Goal: Transaction & Acquisition: Book appointment/travel/reservation

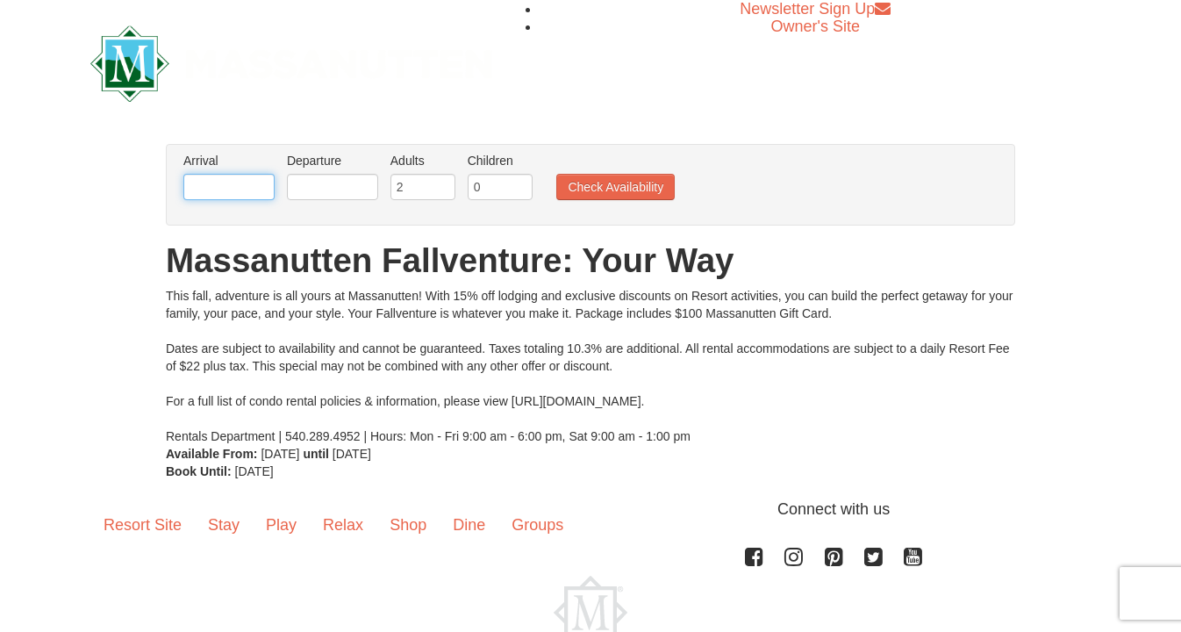
click at [219, 190] on input "text" at bounding box center [228, 187] width 91 height 26
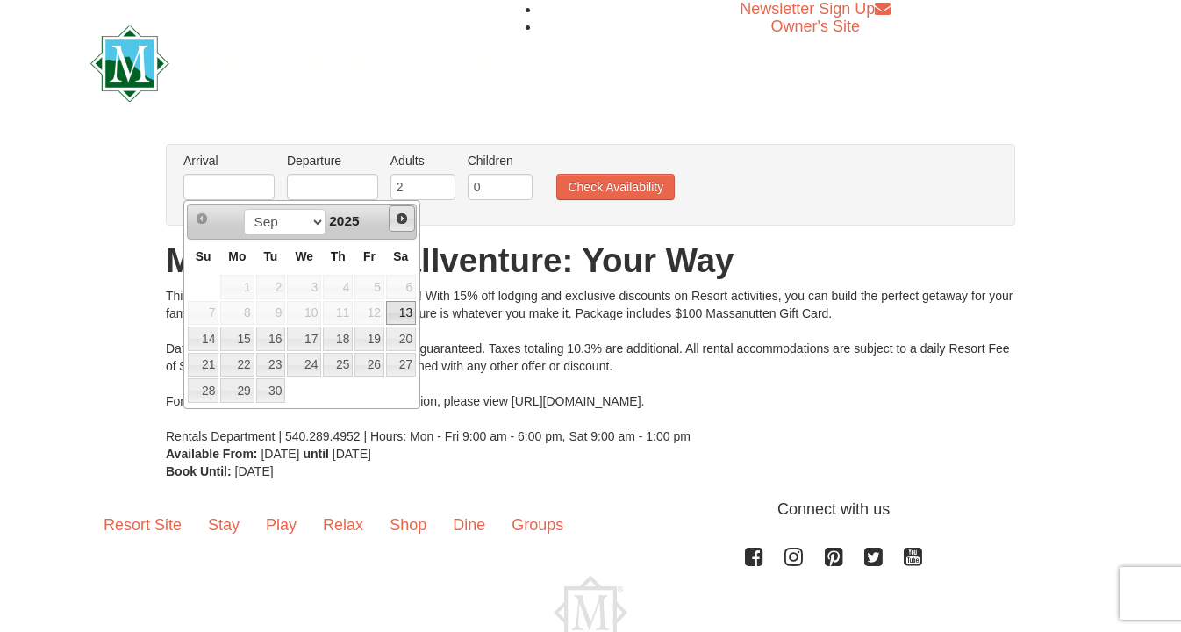
click at [405, 222] on span "Next" at bounding box center [402, 218] width 14 height 14
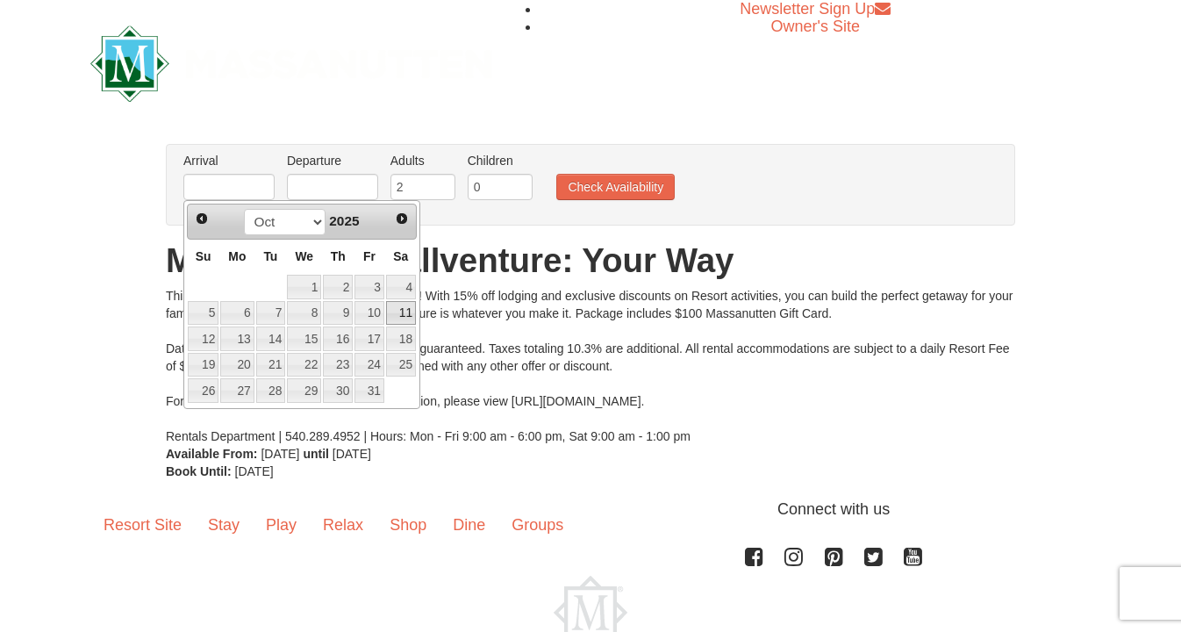
click at [410, 321] on link "11" at bounding box center [401, 313] width 30 height 25
type input "[DATE]"
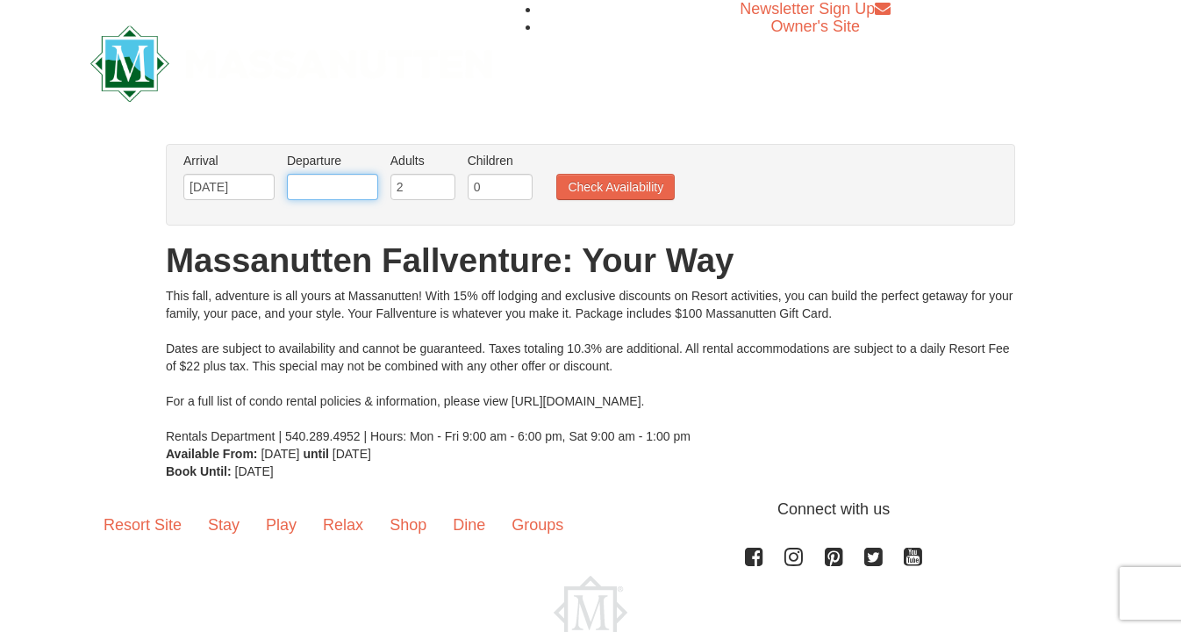
click at [329, 185] on input "text" at bounding box center [332, 187] width 91 height 26
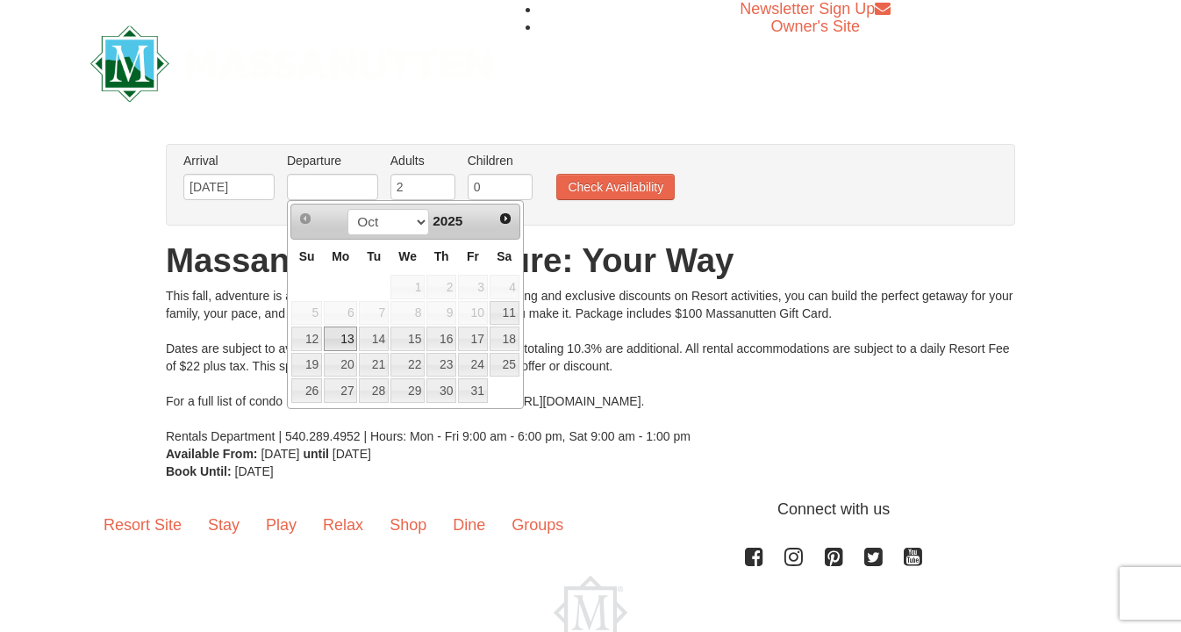
click at [346, 341] on link "13" at bounding box center [340, 338] width 33 height 25
type input "10/13/2025"
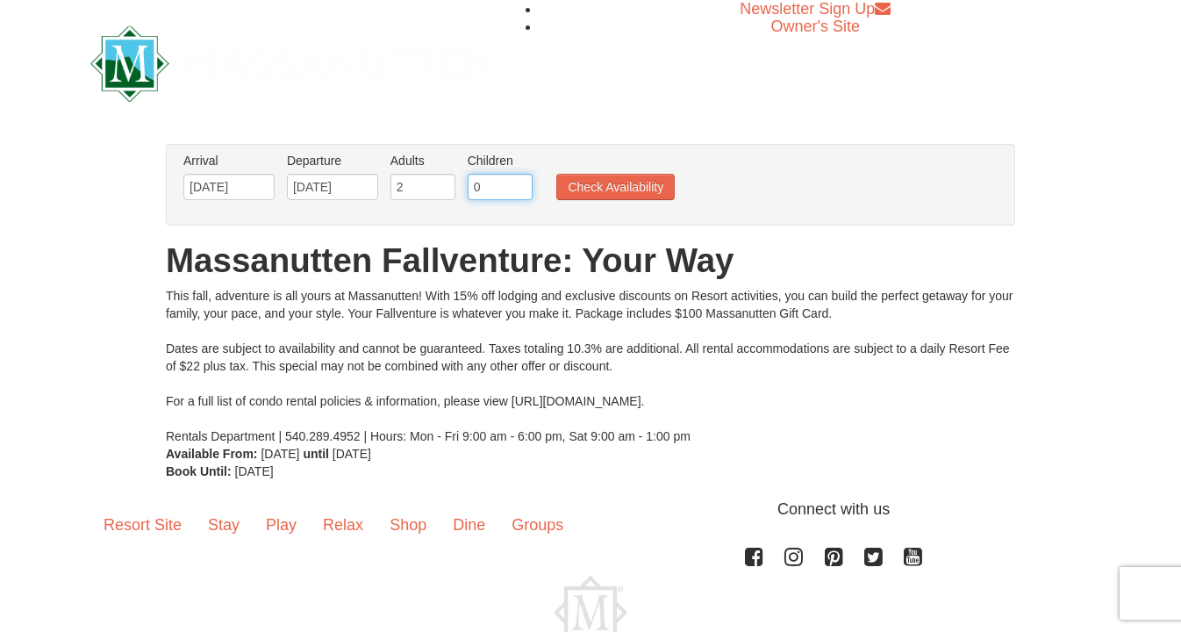
click at [500, 187] on input "0" at bounding box center [500, 187] width 65 height 26
click at [521, 186] on input "1" at bounding box center [500, 187] width 65 height 26
type input "2"
click at [521, 186] on input "2" at bounding box center [500, 187] width 65 height 26
click at [603, 183] on button "Check Availability" at bounding box center [615, 187] width 118 height 26
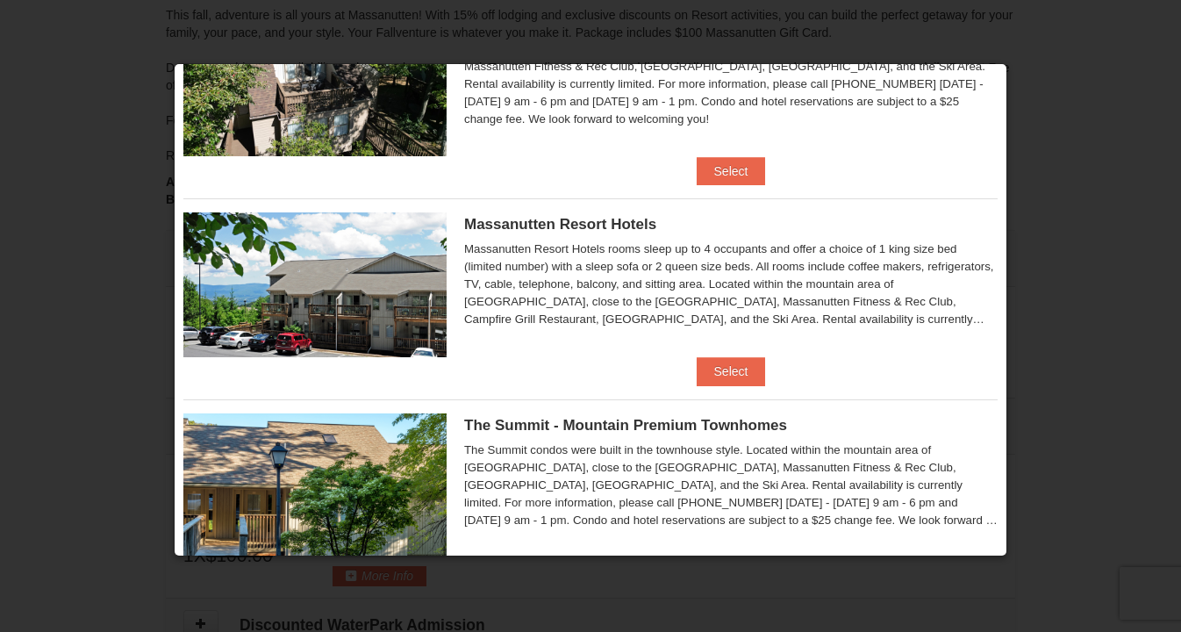
scroll to position [474, 0]
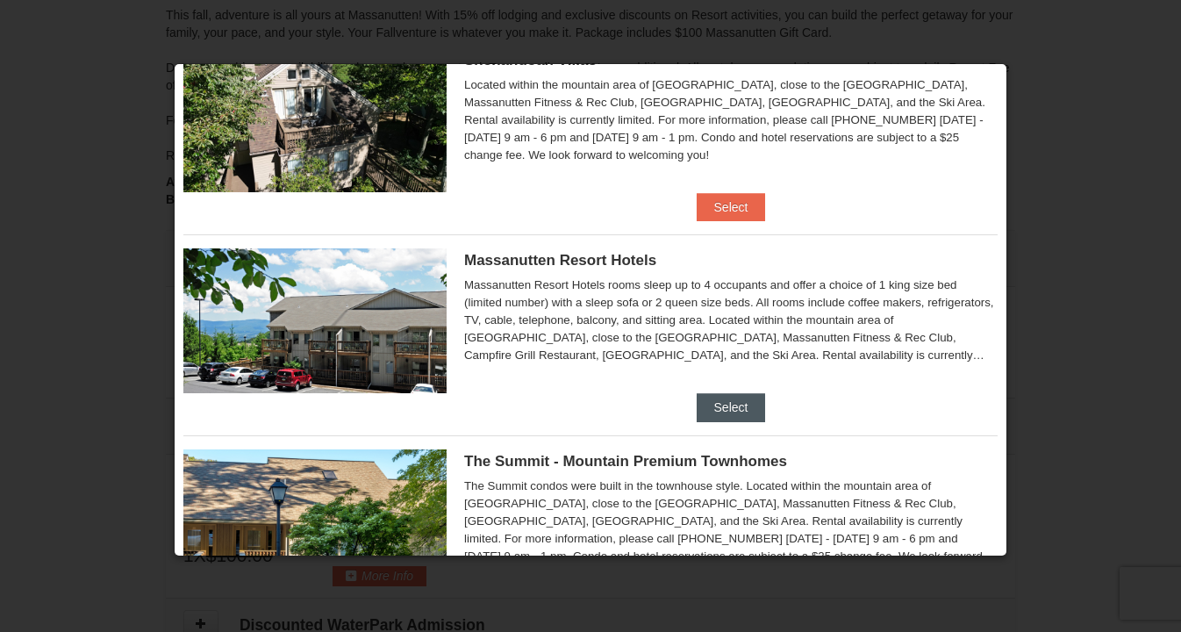
click at [732, 404] on button "Select" at bounding box center [730, 407] width 69 height 28
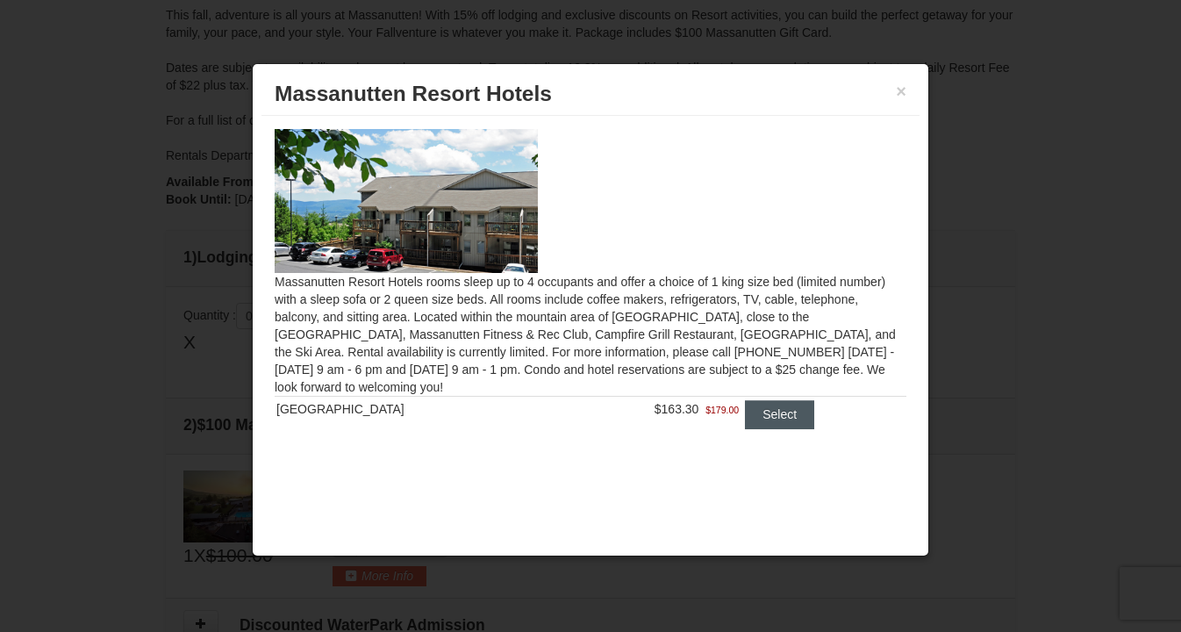
click at [765, 414] on button "Select" at bounding box center [779, 414] width 69 height 28
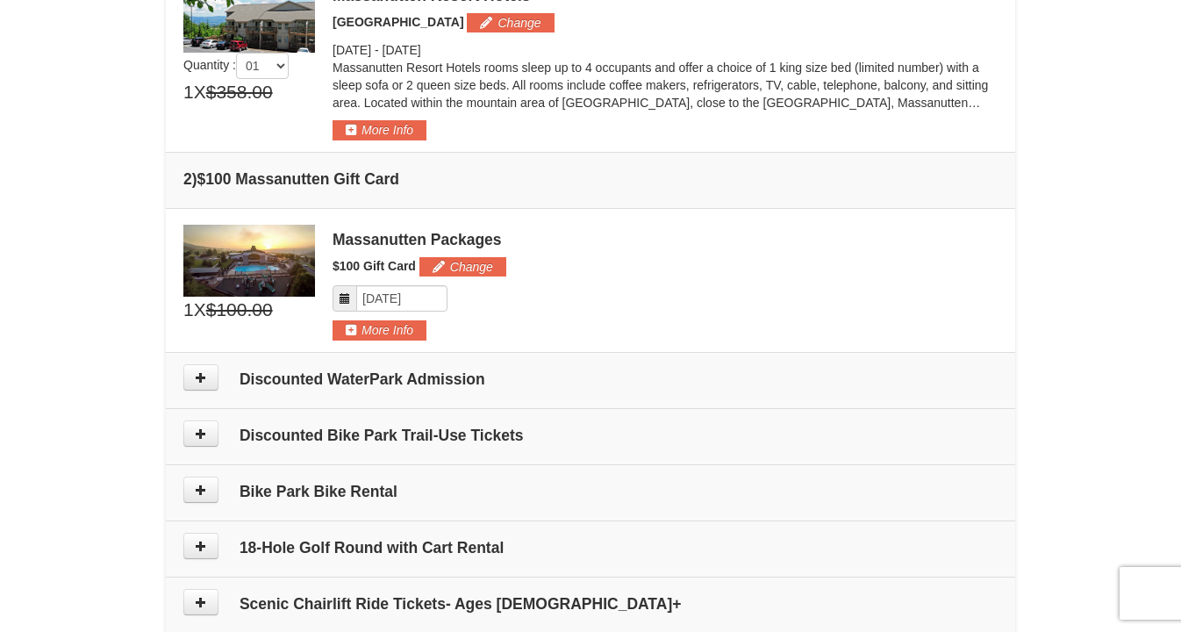
scroll to position [561, 0]
click at [211, 375] on button at bounding box center [200, 376] width 35 height 26
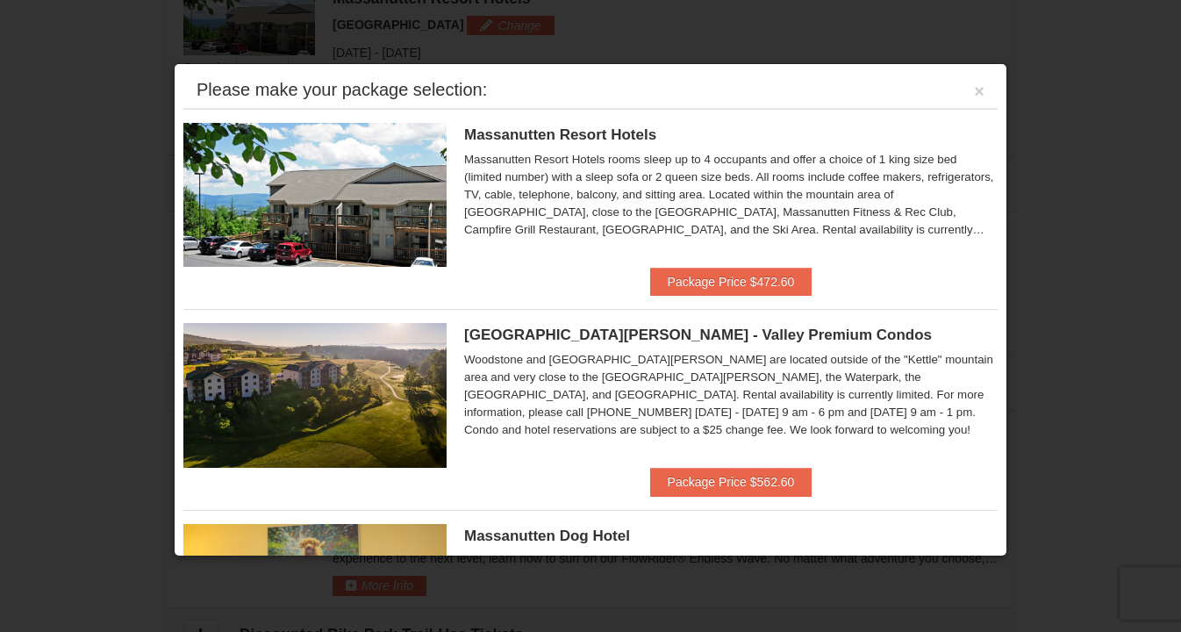
scroll to position [540, 0]
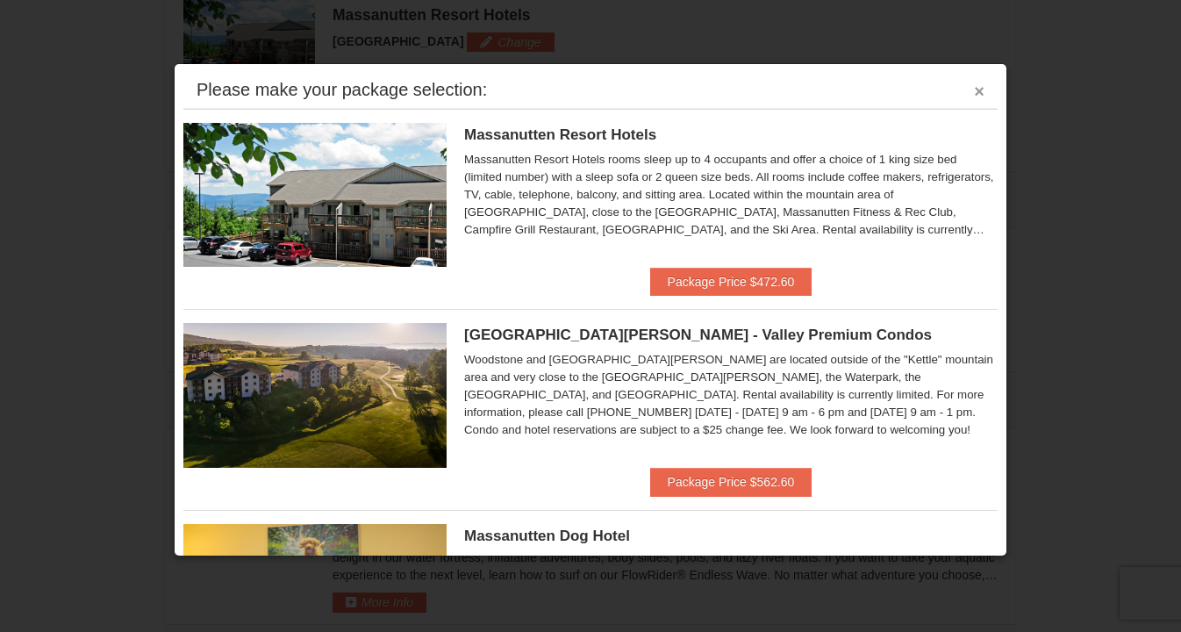
click at [980, 95] on button "×" at bounding box center [979, 91] width 11 height 18
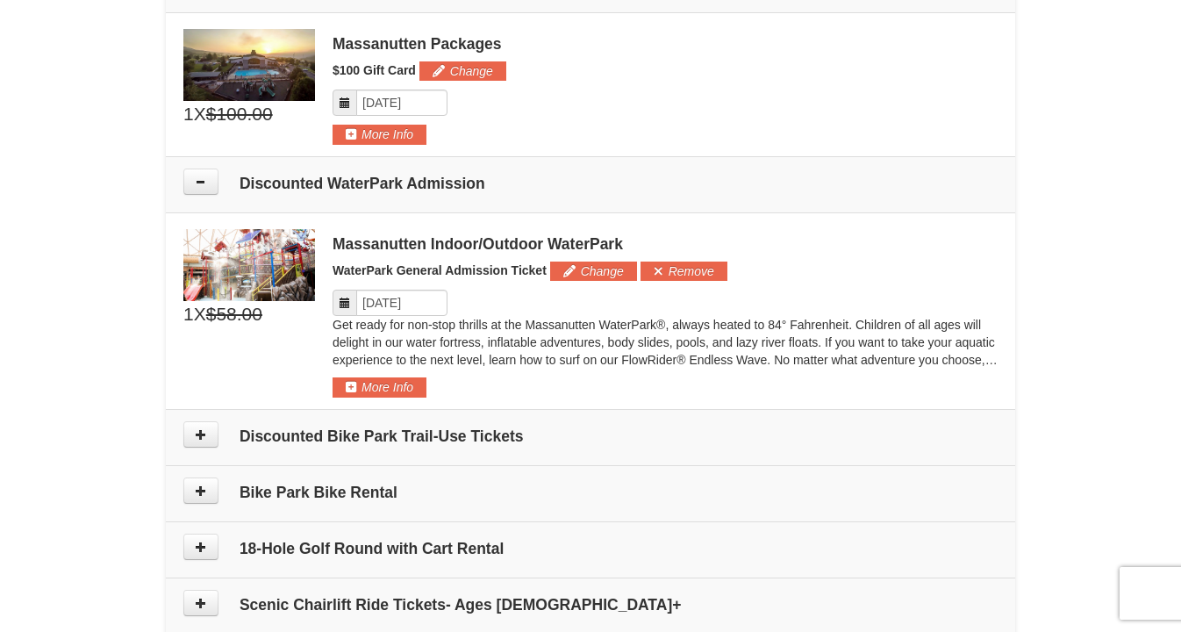
scroll to position [755, 0]
click at [198, 446] on button at bounding box center [200, 434] width 35 height 26
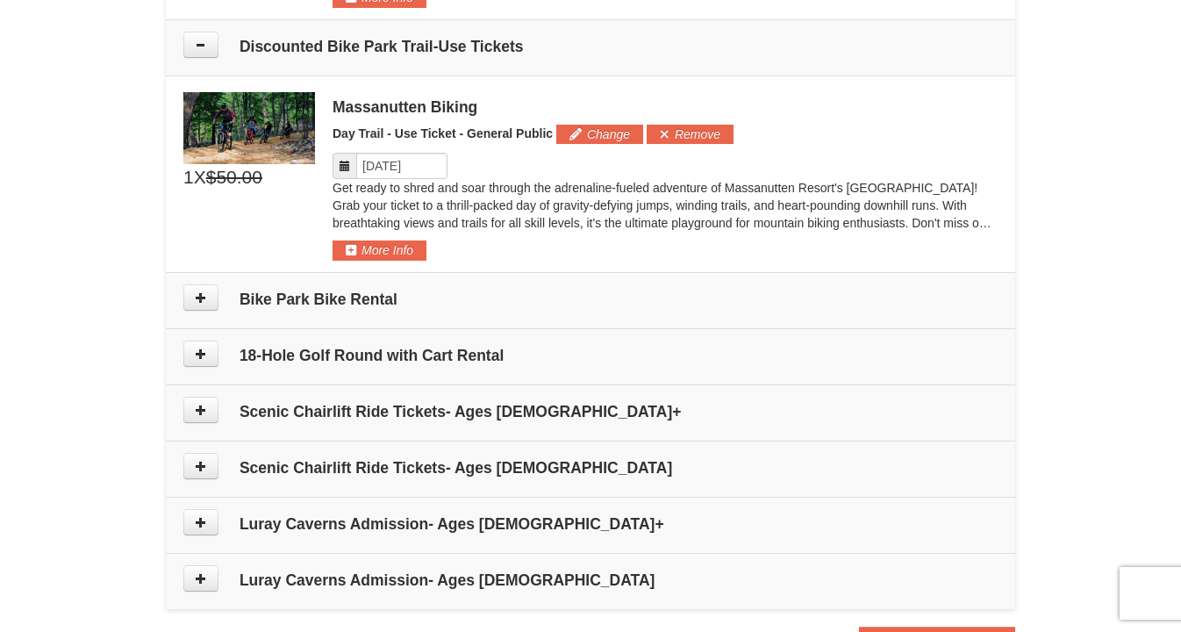
scroll to position [1146, 0]
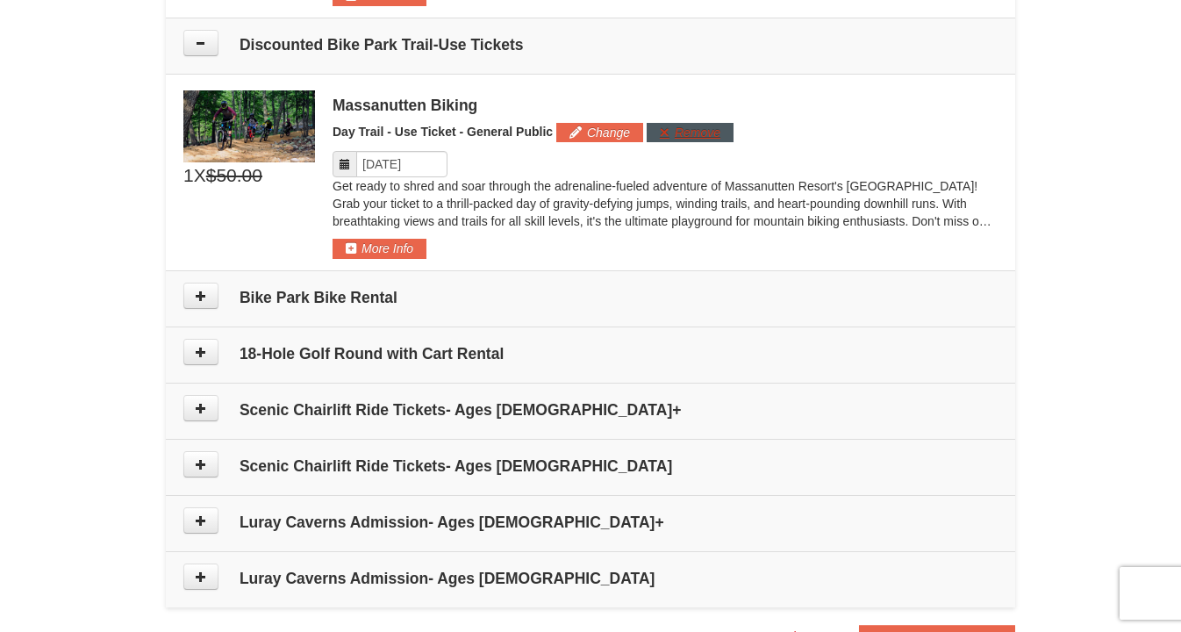
click at [692, 127] on button "Remove" at bounding box center [689, 132] width 87 height 19
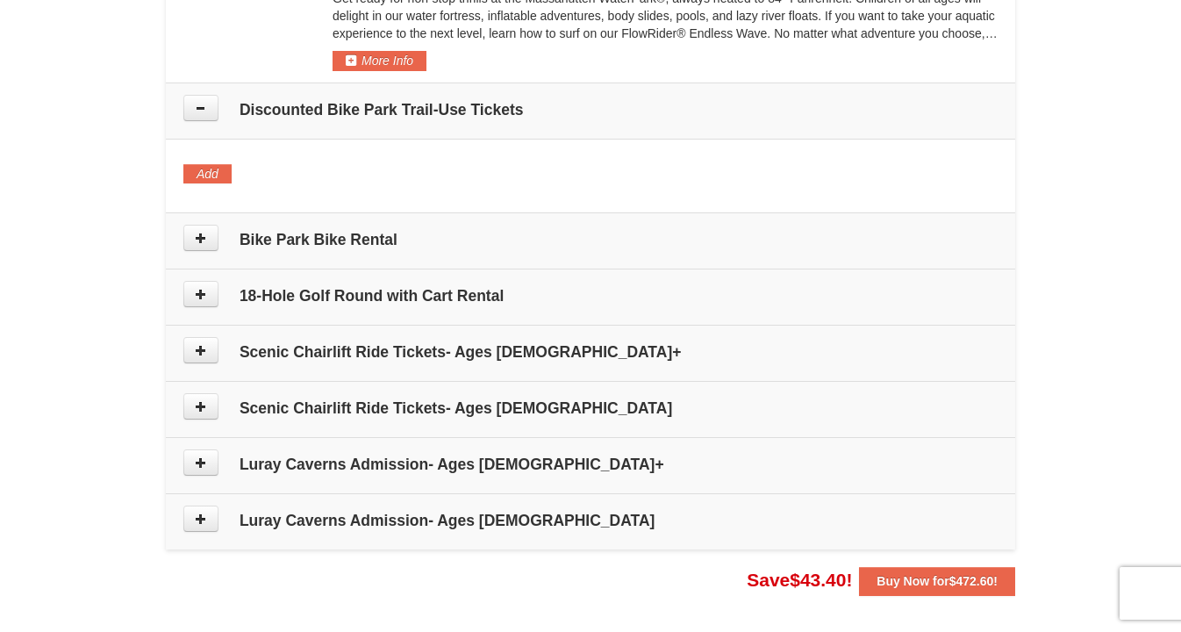
scroll to position [1075, 0]
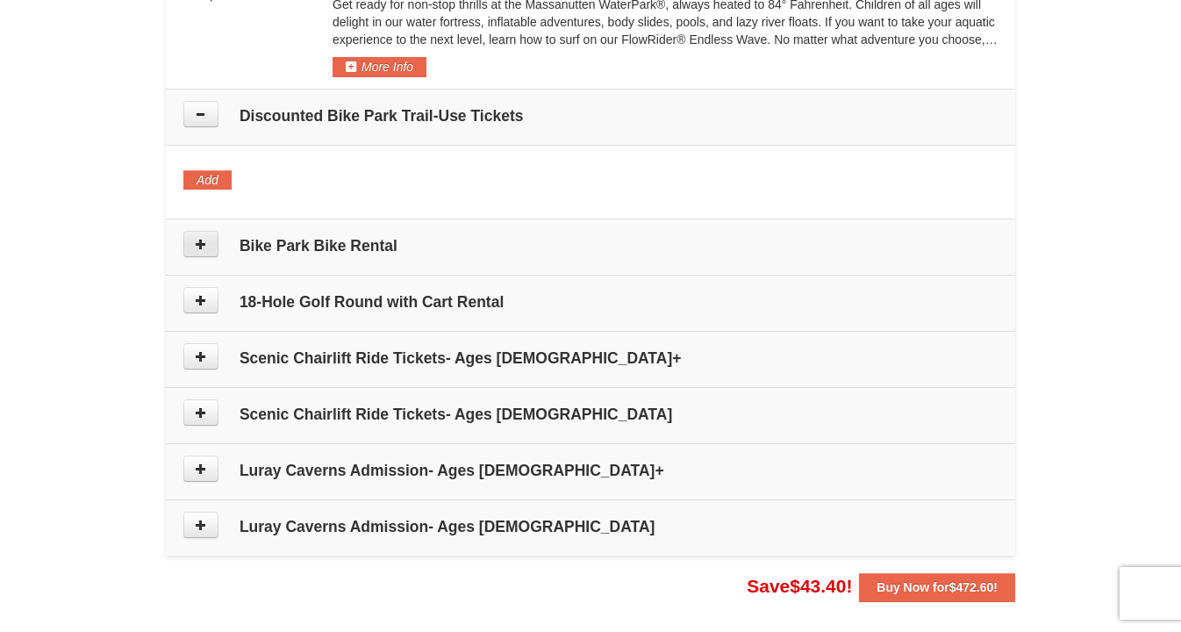
click at [205, 245] on icon at bounding box center [201, 244] width 12 height 12
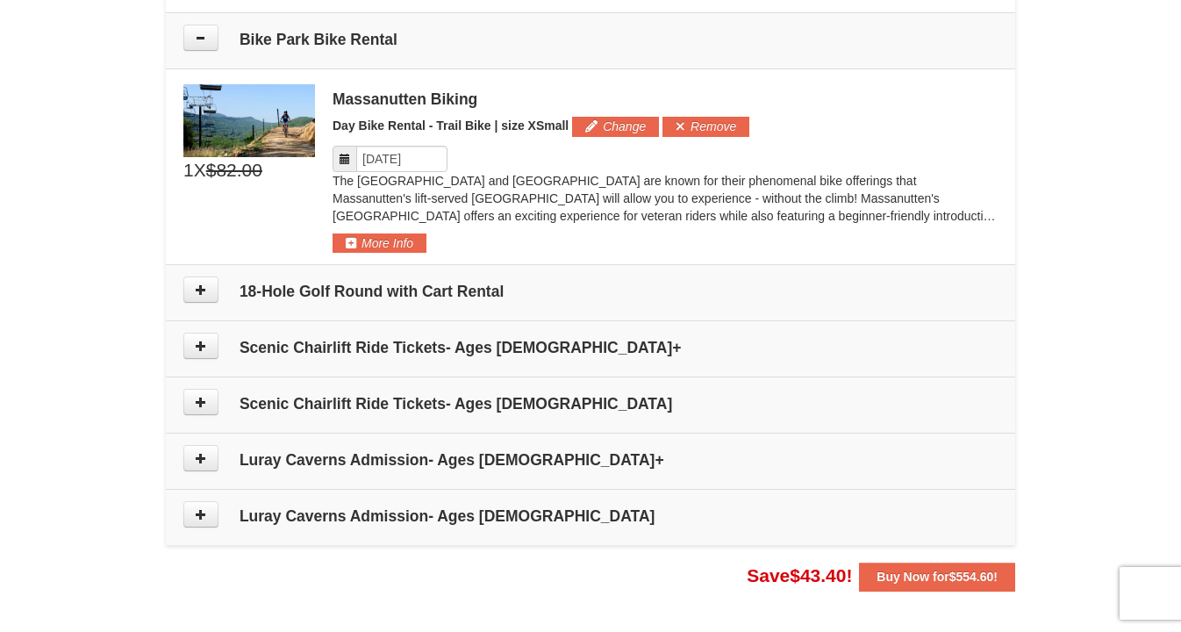
scroll to position [1292, 0]
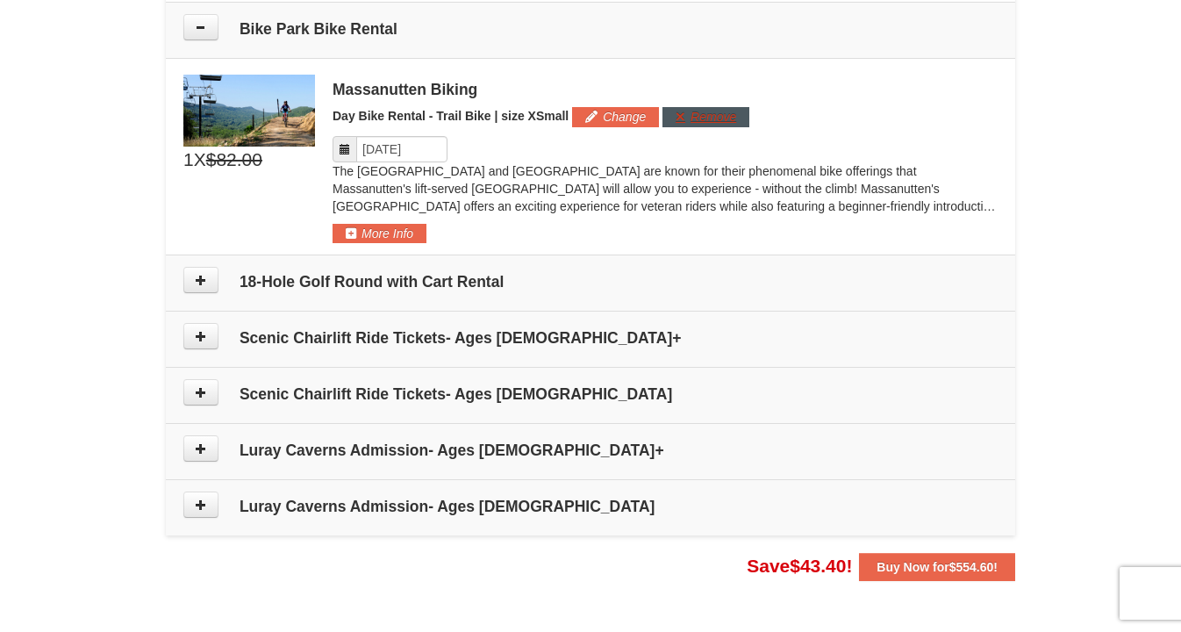
click at [708, 113] on button "Remove" at bounding box center [705, 116] width 87 height 19
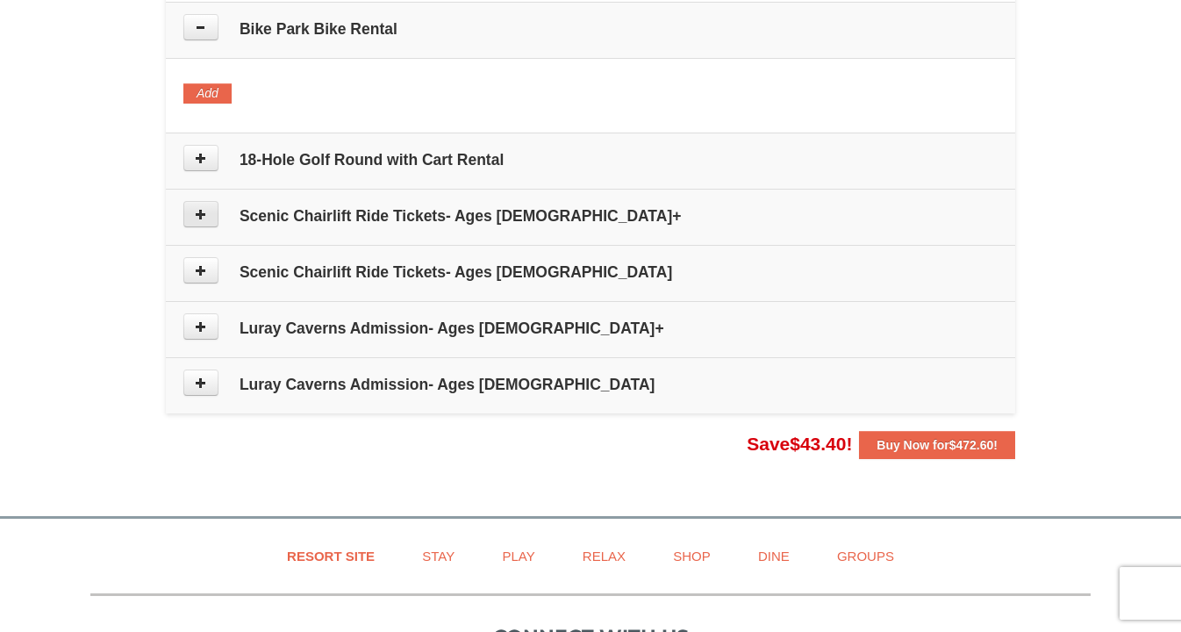
click at [198, 211] on icon at bounding box center [201, 214] width 12 height 12
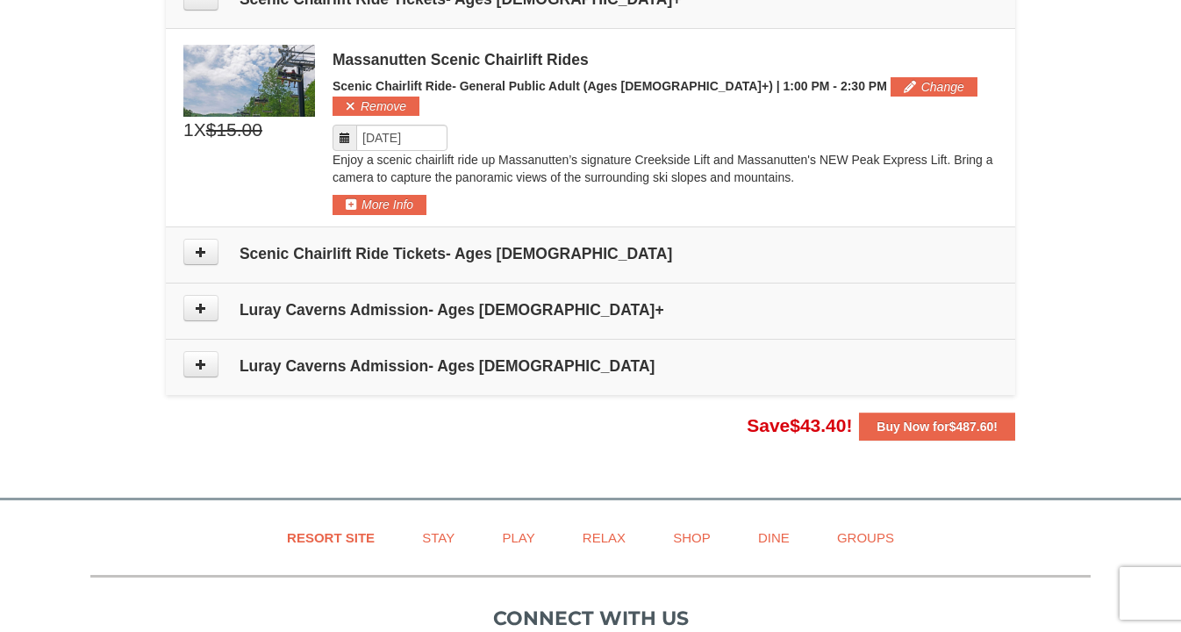
scroll to position [1509, 0]
click at [204, 302] on icon at bounding box center [201, 308] width 12 height 12
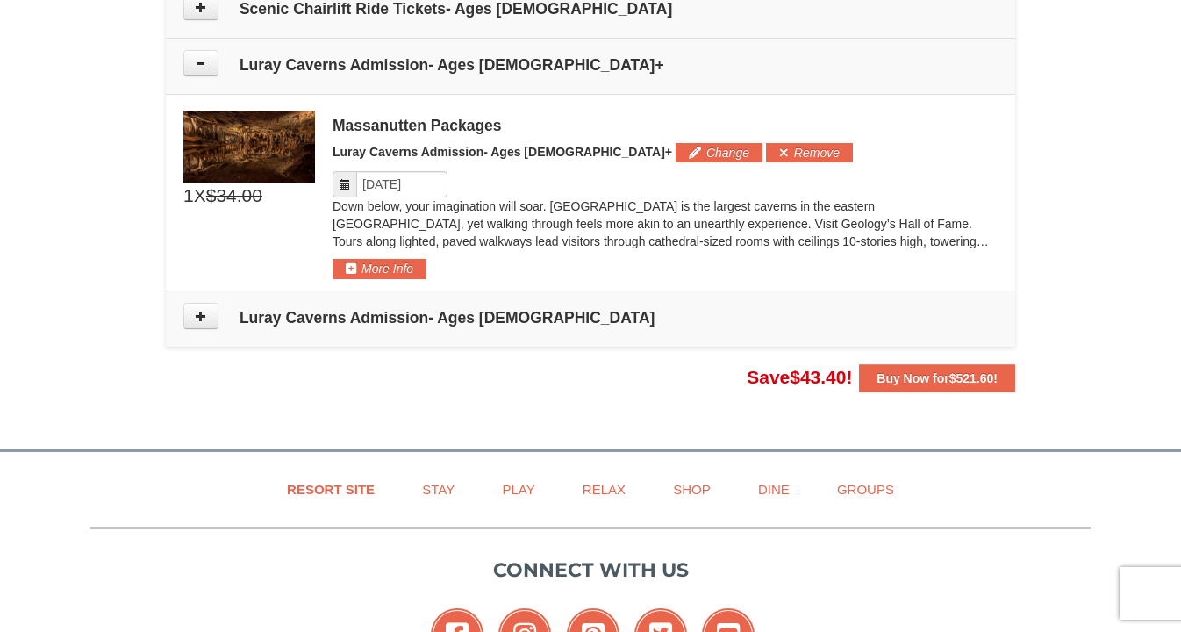
scroll to position [1768, 0]
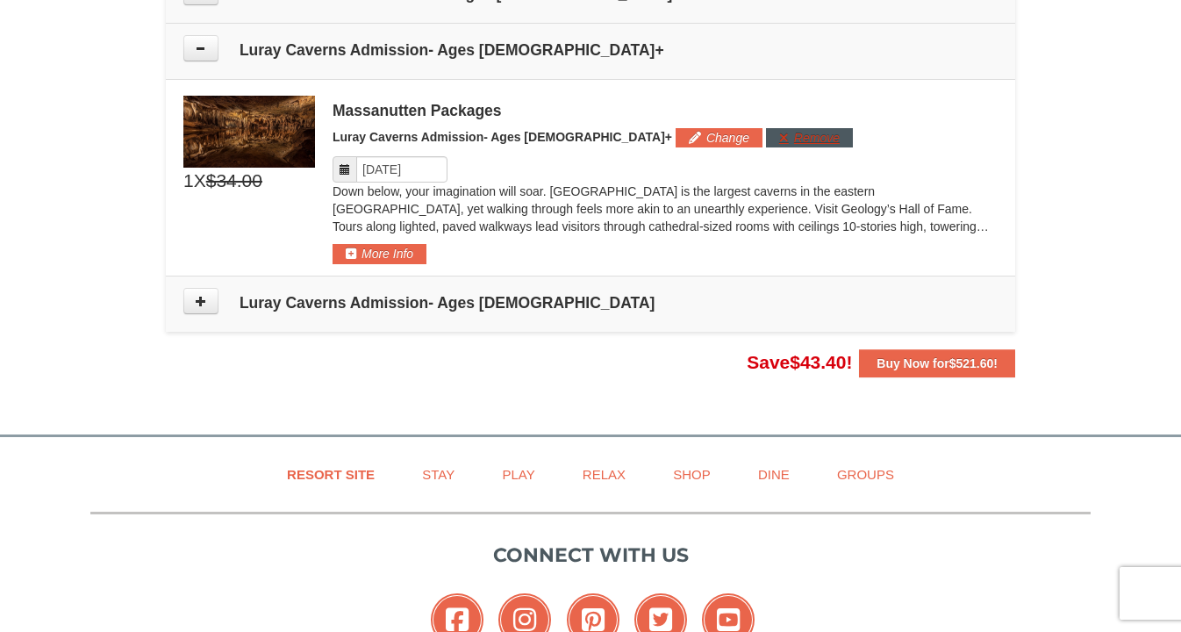
click at [766, 128] on button "Remove" at bounding box center [809, 137] width 87 height 19
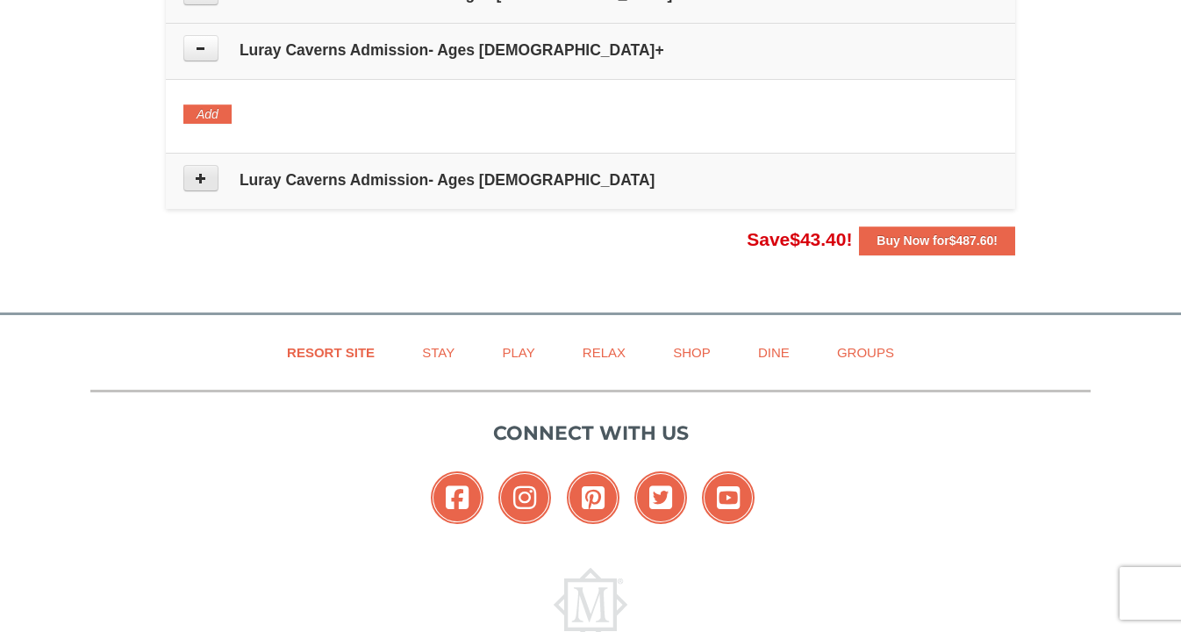
click at [214, 165] on button at bounding box center [200, 178] width 35 height 26
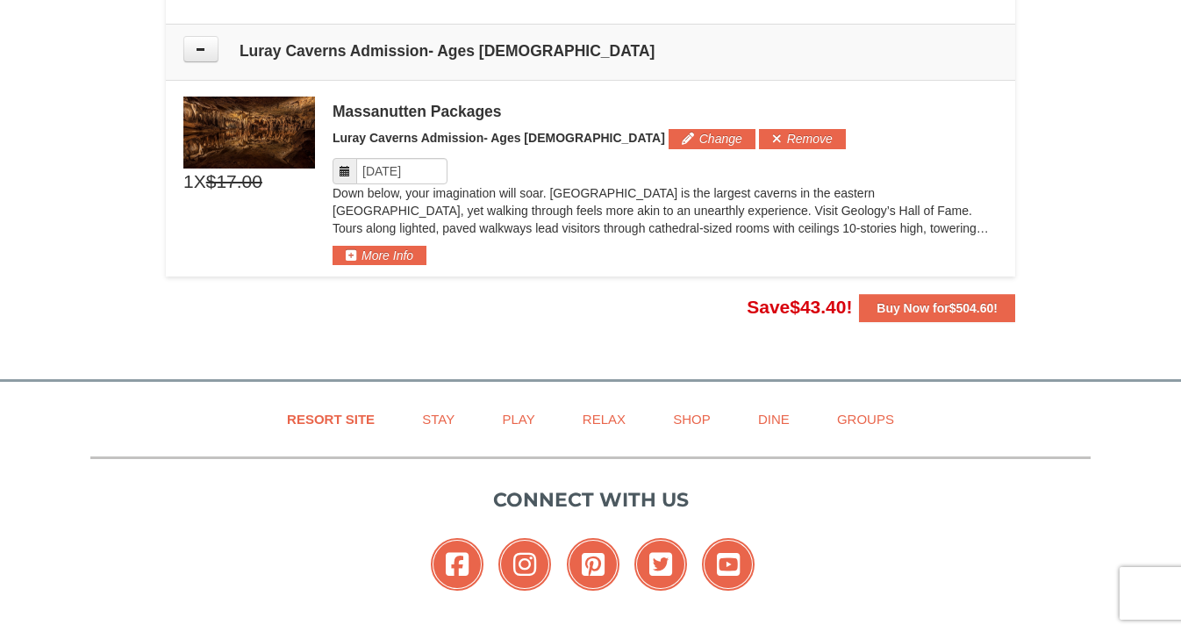
scroll to position [1898, 0]
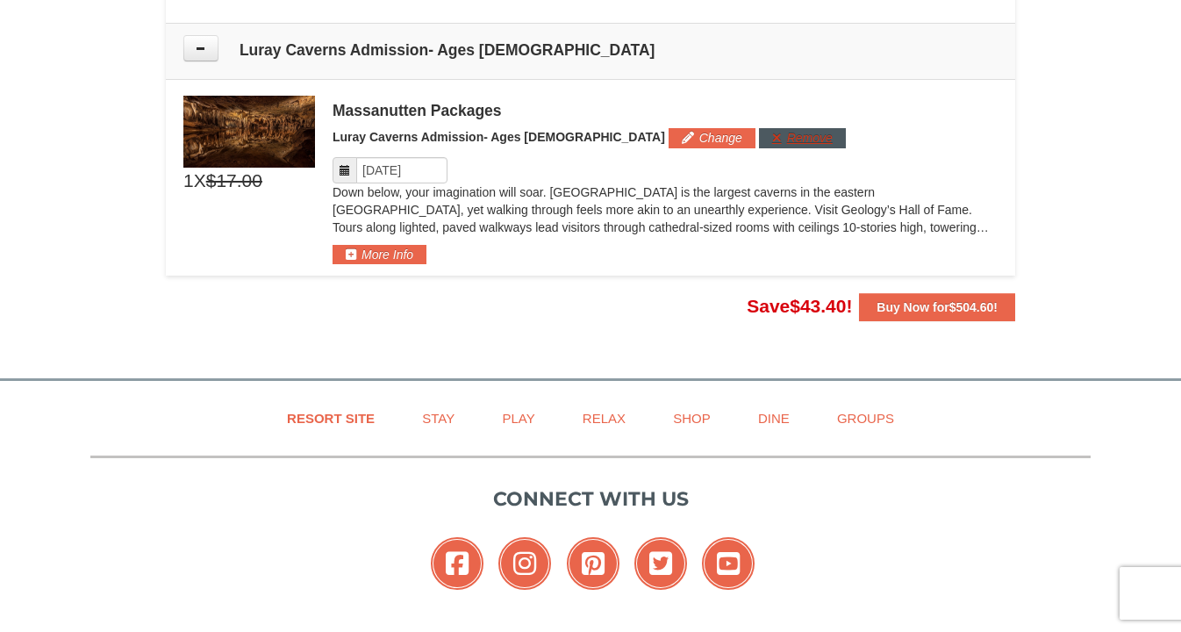
click at [759, 128] on button "Remove" at bounding box center [802, 137] width 87 height 19
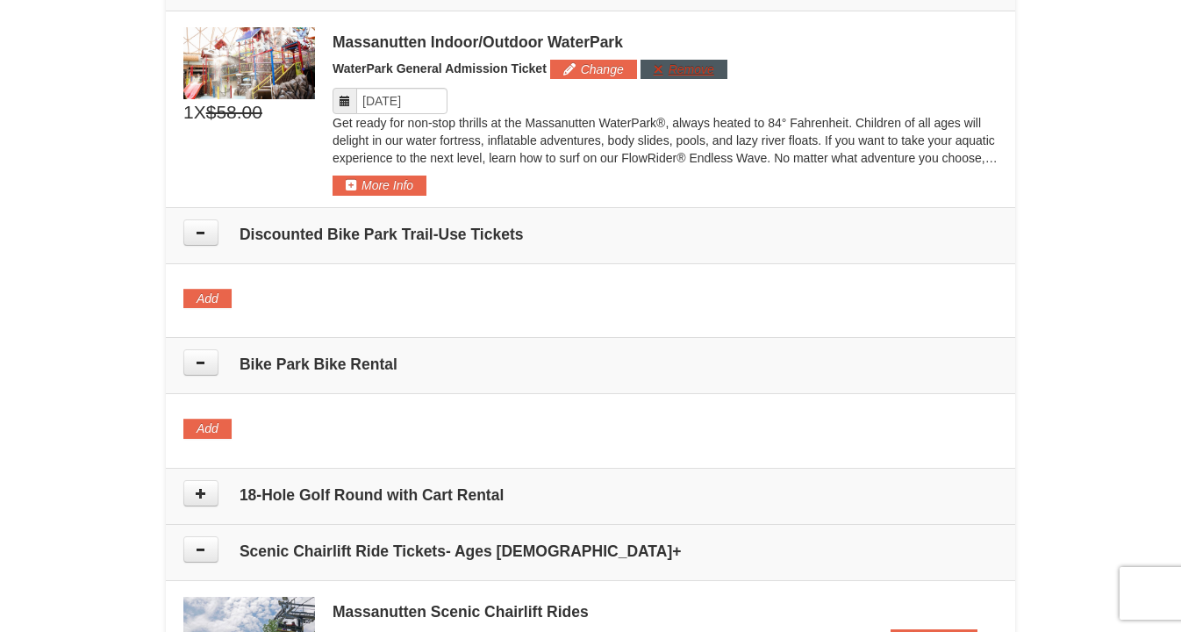
scroll to position [968, 0]
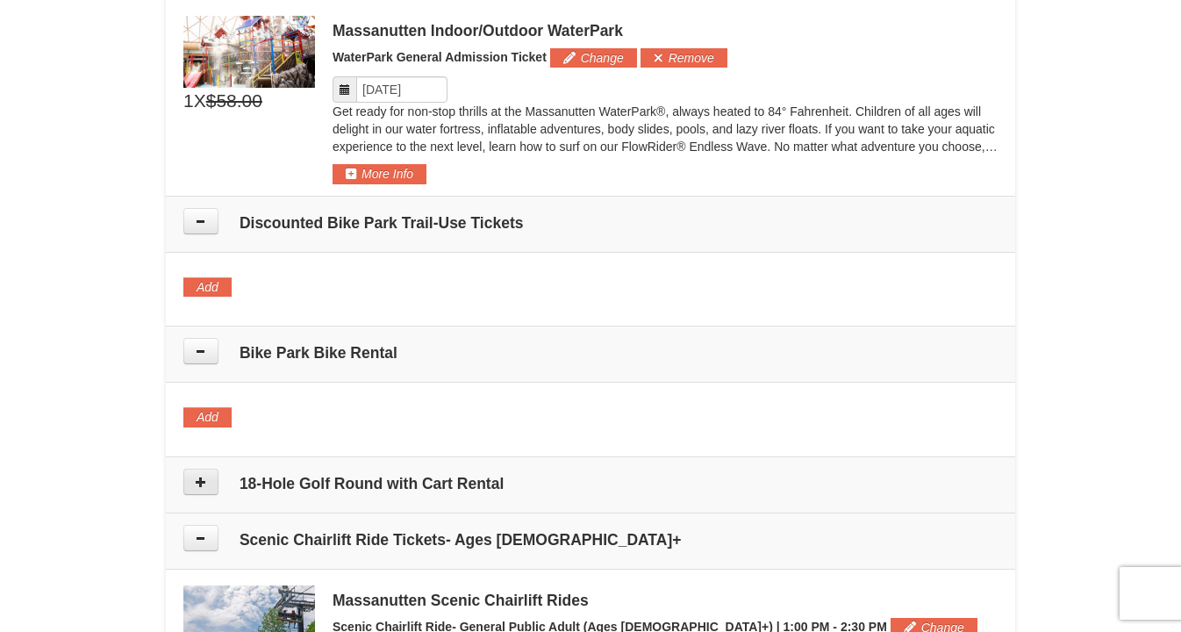
click at [200, 481] on icon at bounding box center [201, 481] width 12 height 12
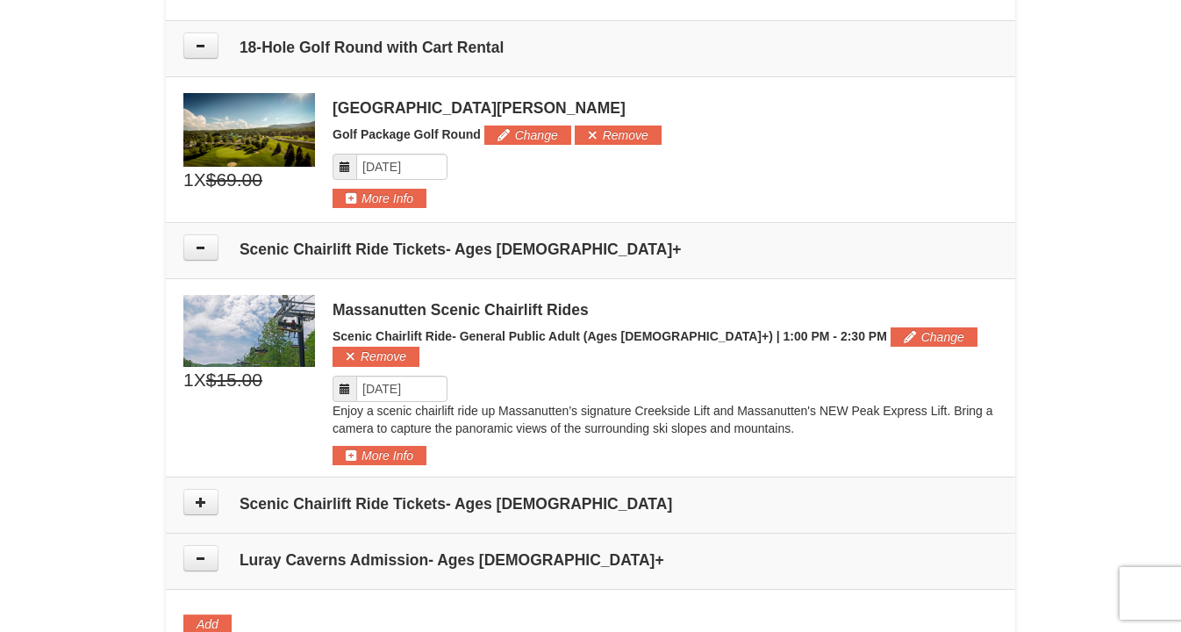
scroll to position [1422, 0]
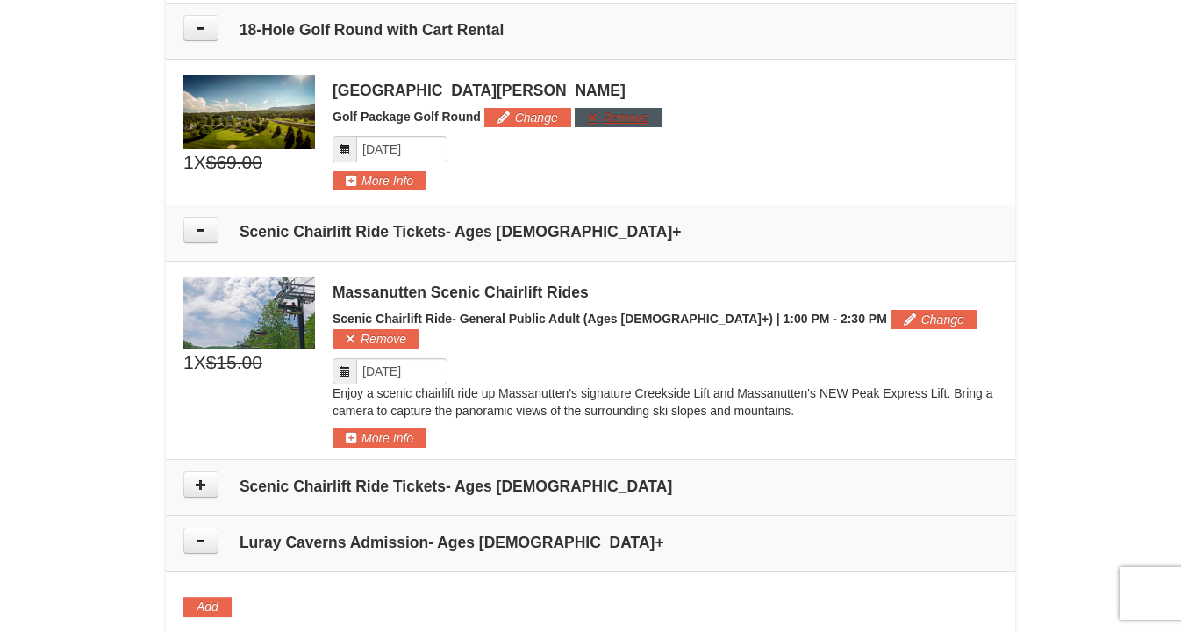
click at [617, 118] on button "Remove" at bounding box center [618, 117] width 87 height 19
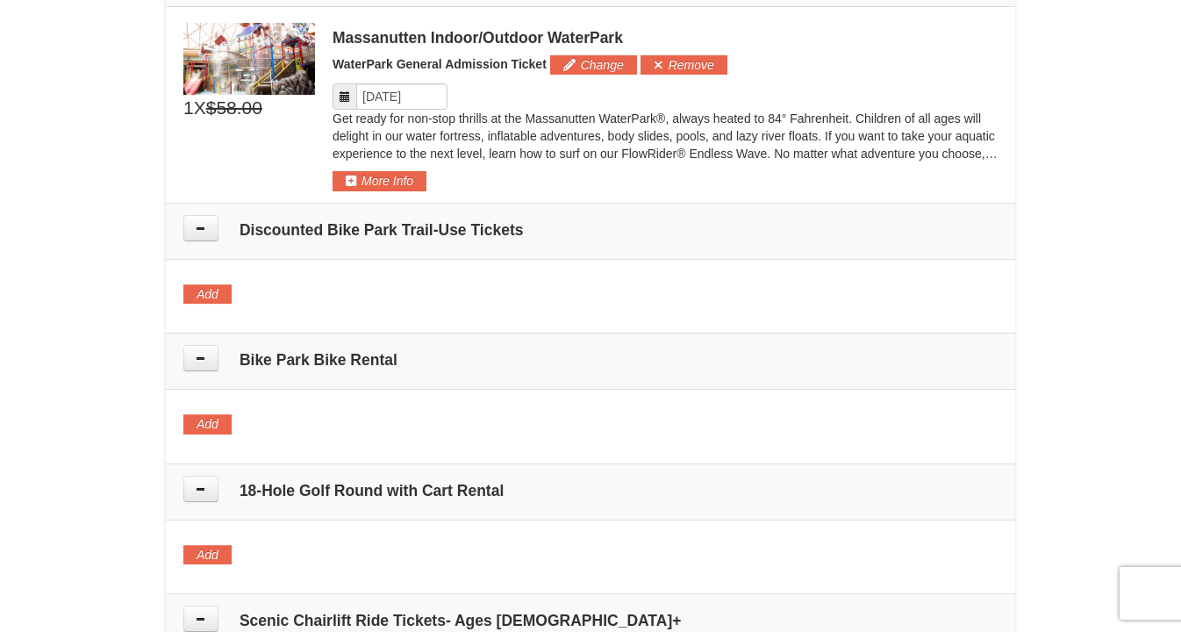
scroll to position [990, 0]
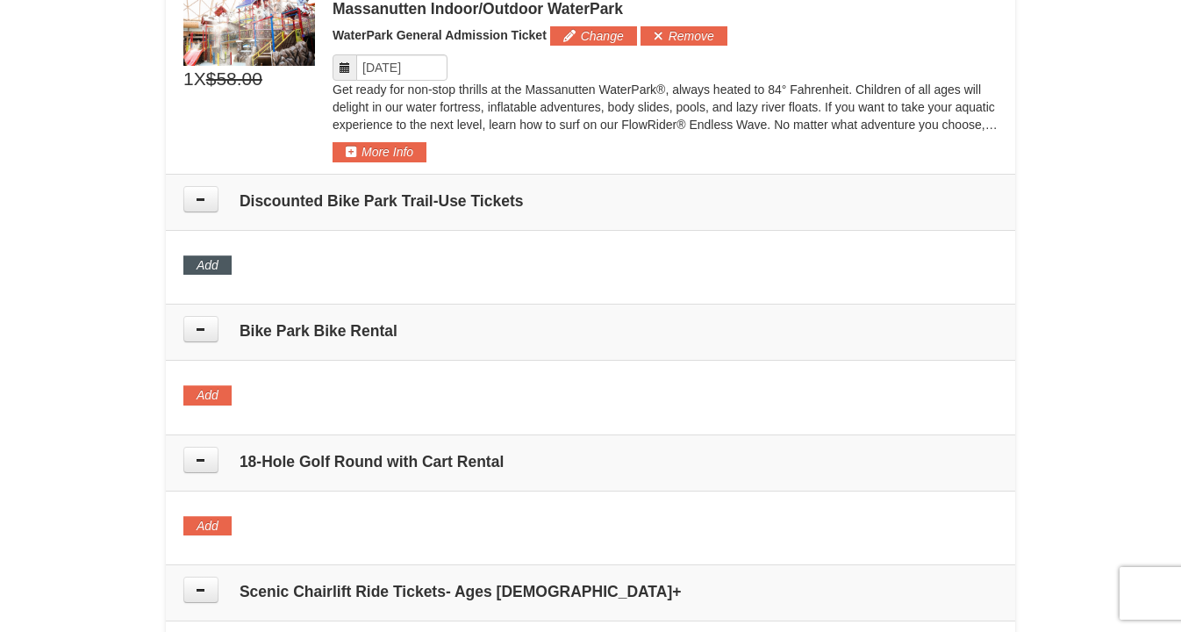
click at [213, 270] on button "Add" at bounding box center [207, 264] width 48 height 19
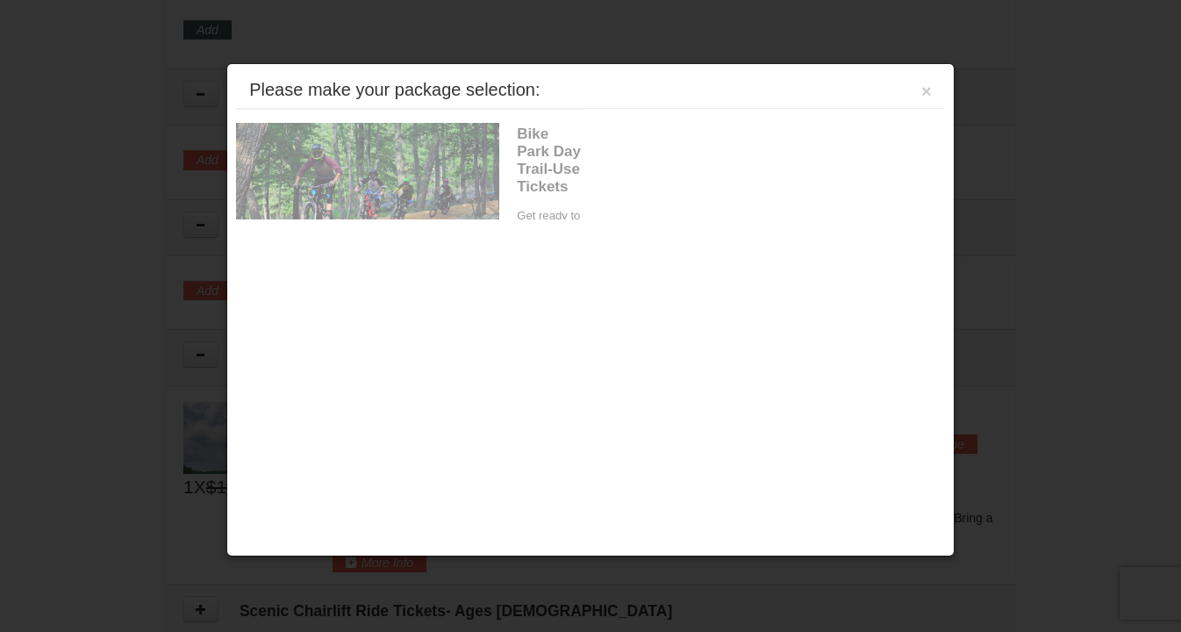
scroll to position [1235, 0]
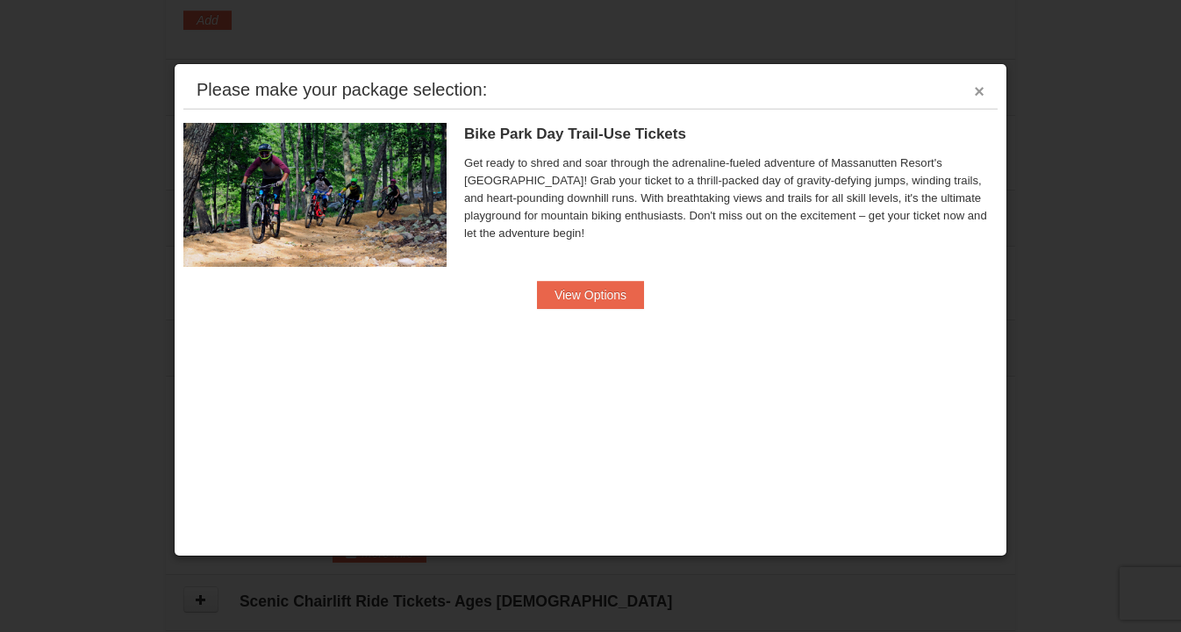
click at [980, 87] on button "×" at bounding box center [979, 91] width 11 height 18
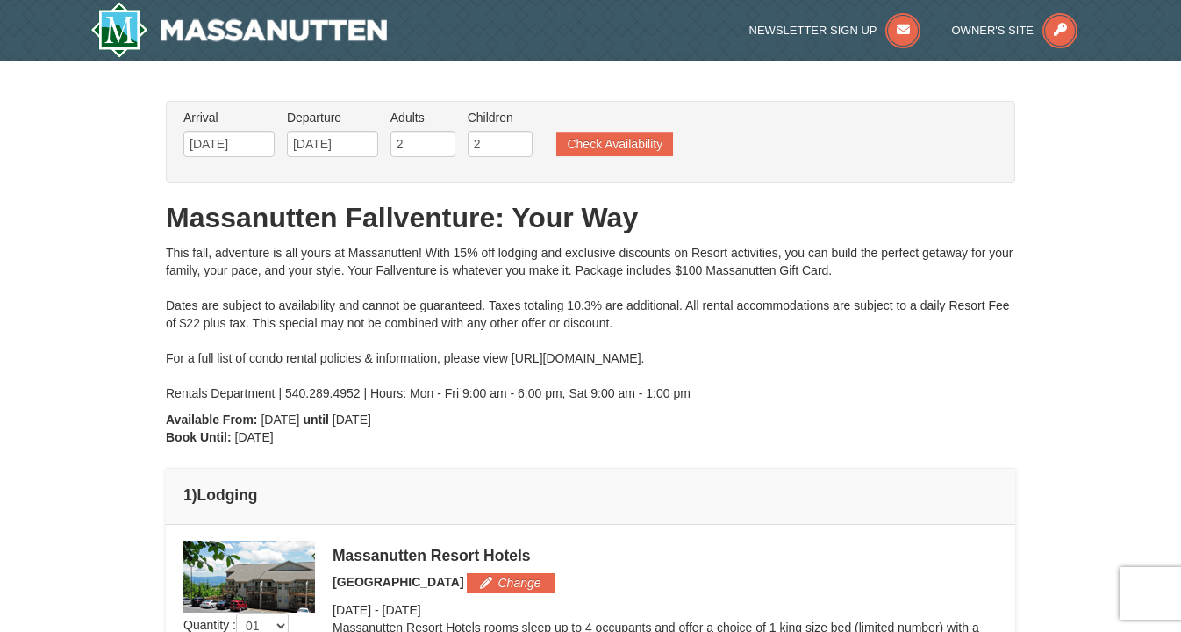
scroll to position [0, 0]
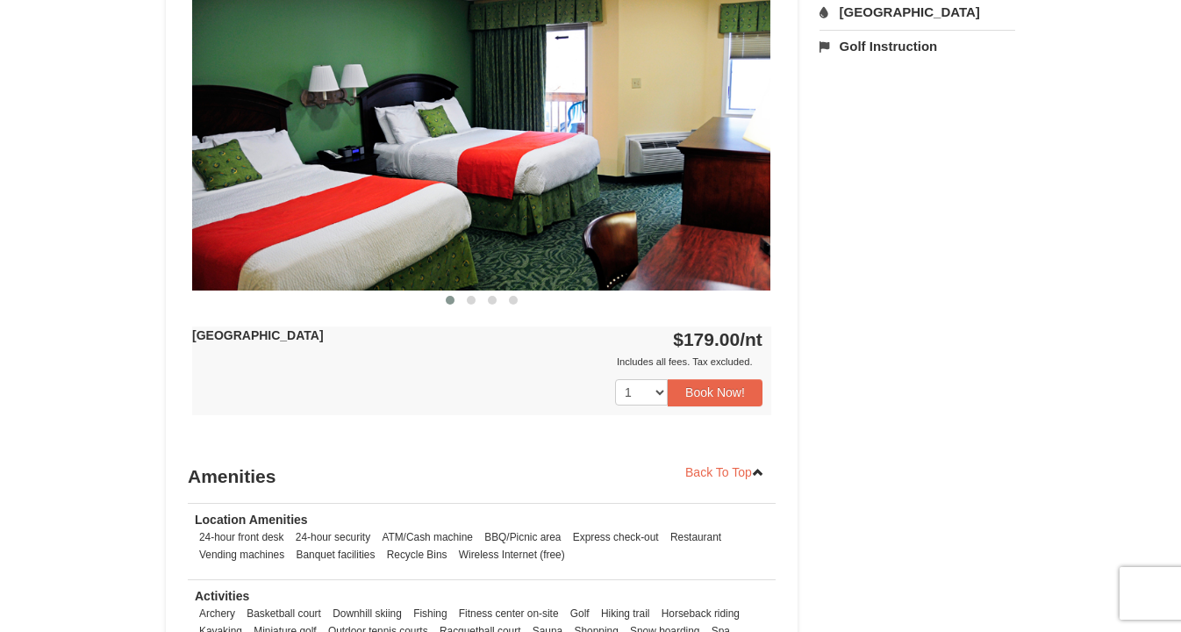
scroll to position [775, 0]
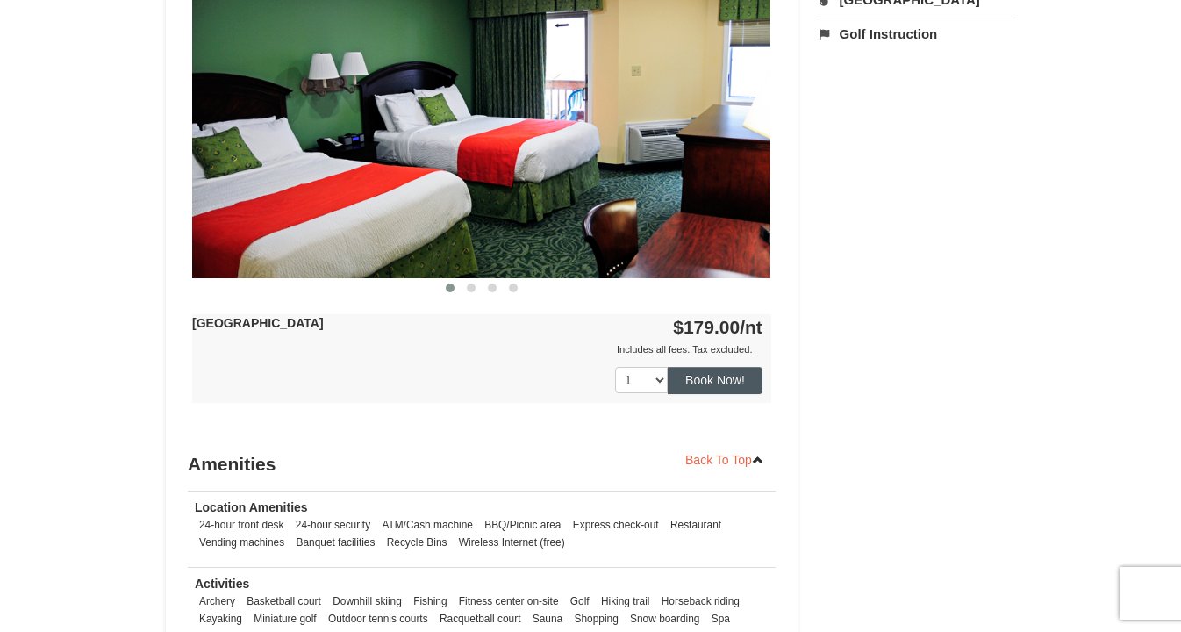
click at [729, 381] on button "Book Now!" at bounding box center [715, 380] width 95 height 26
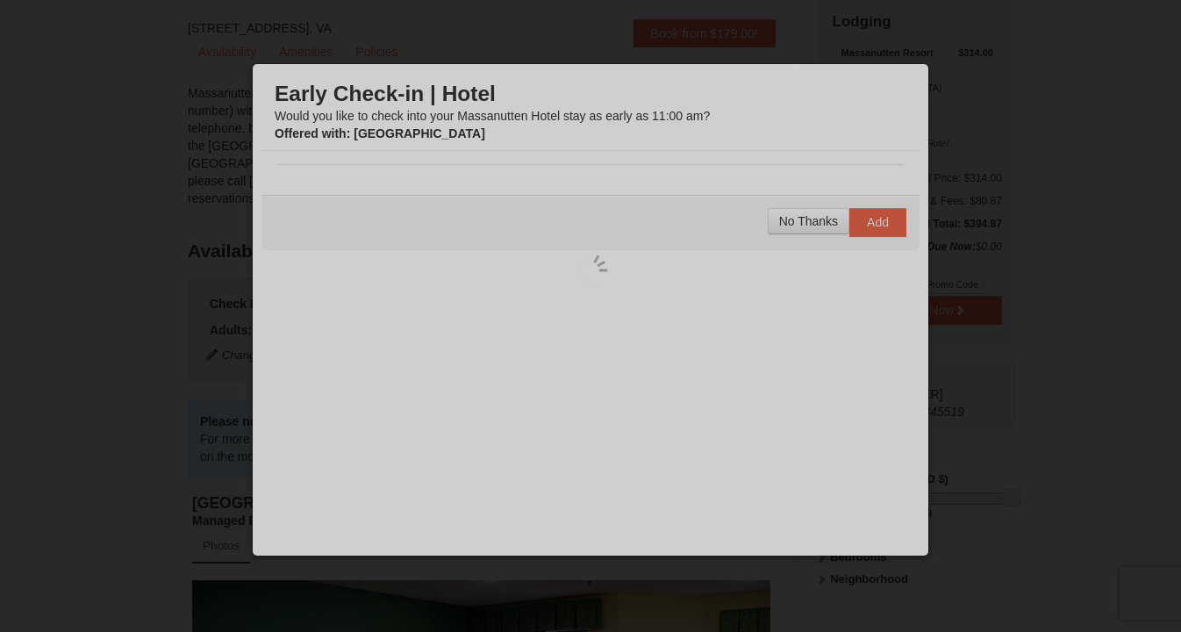
scroll to position [154, 0]
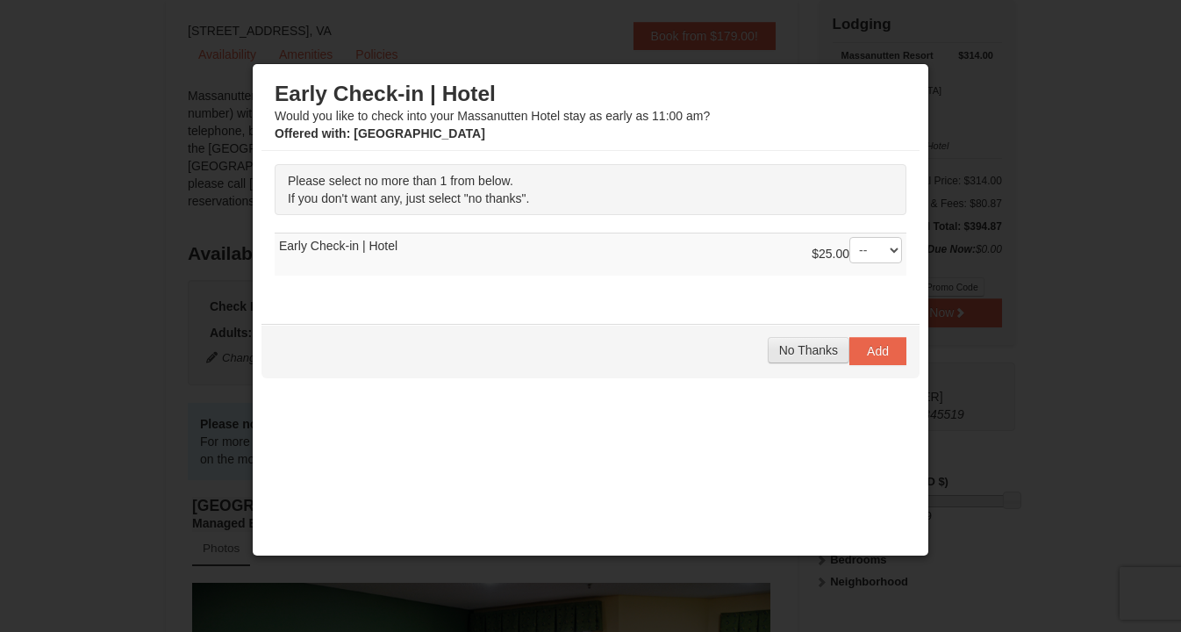
click at [785, 361] on button "No Thanks" at bounding box center [809, 350] width 82 height 26
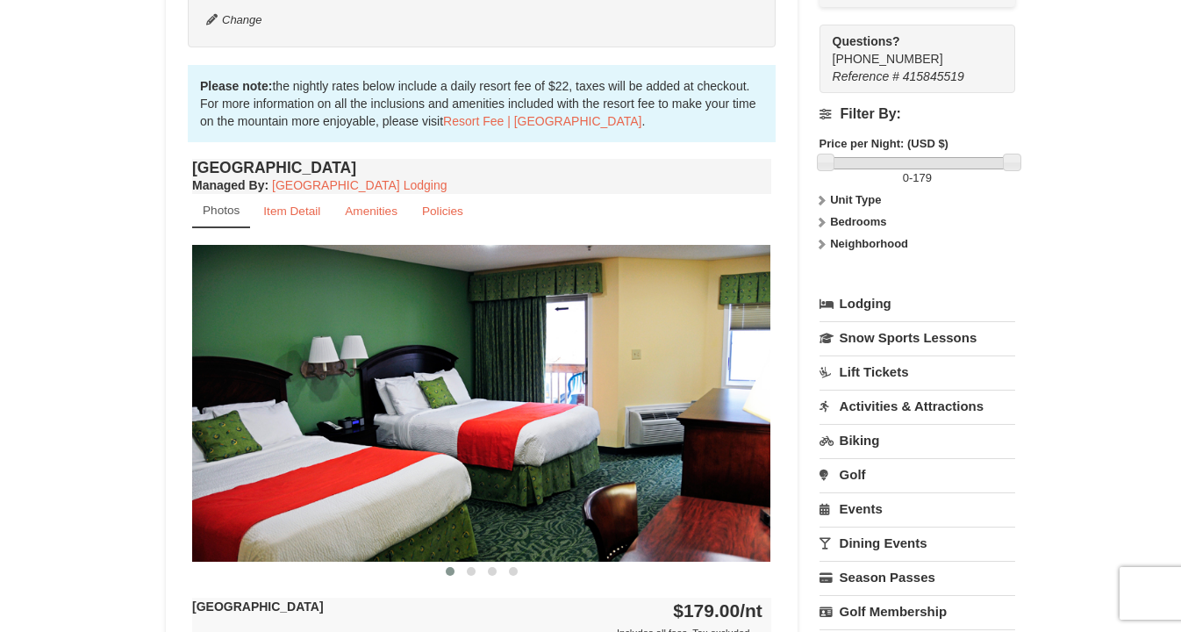
scroll to position [521, 0]
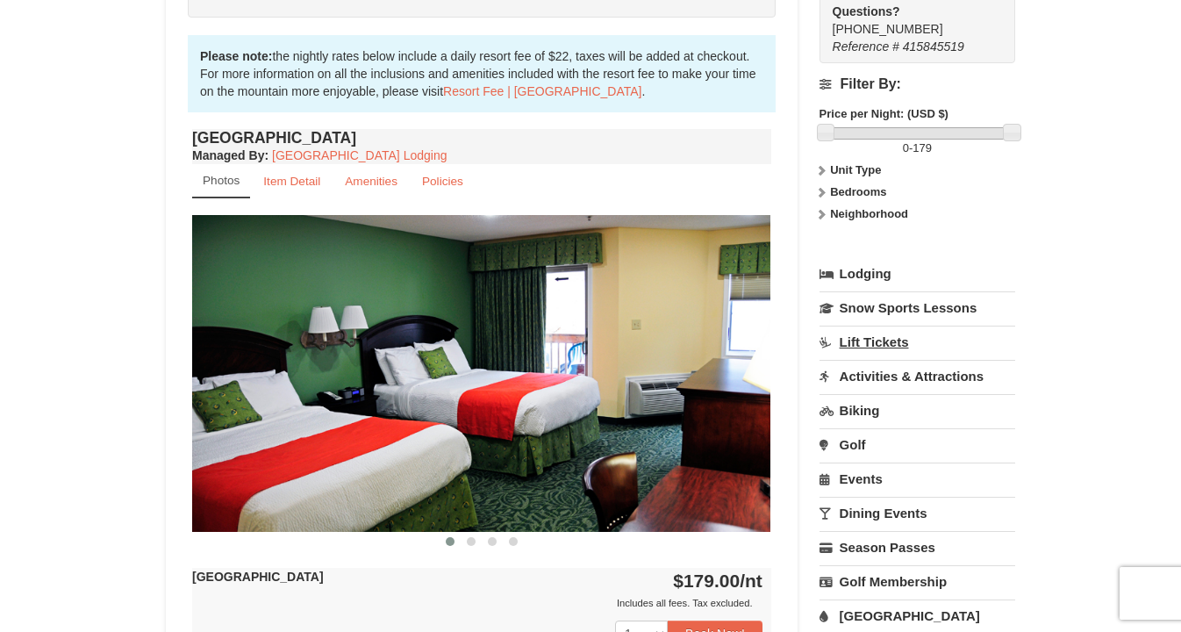
click at [840, 336] on link "Lift Tickets" at bounding box center [917, 341] width 196 height 32
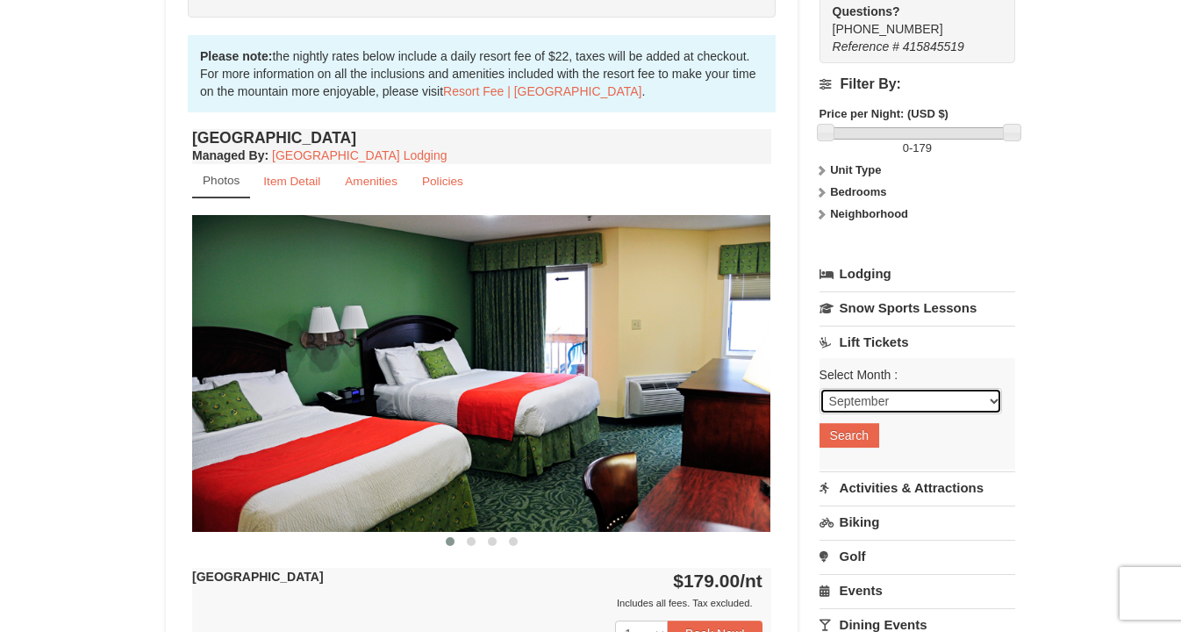
select select "10"
click at [853, 431] on button "Search" at bounding box center [849, 435] width 60 height 25
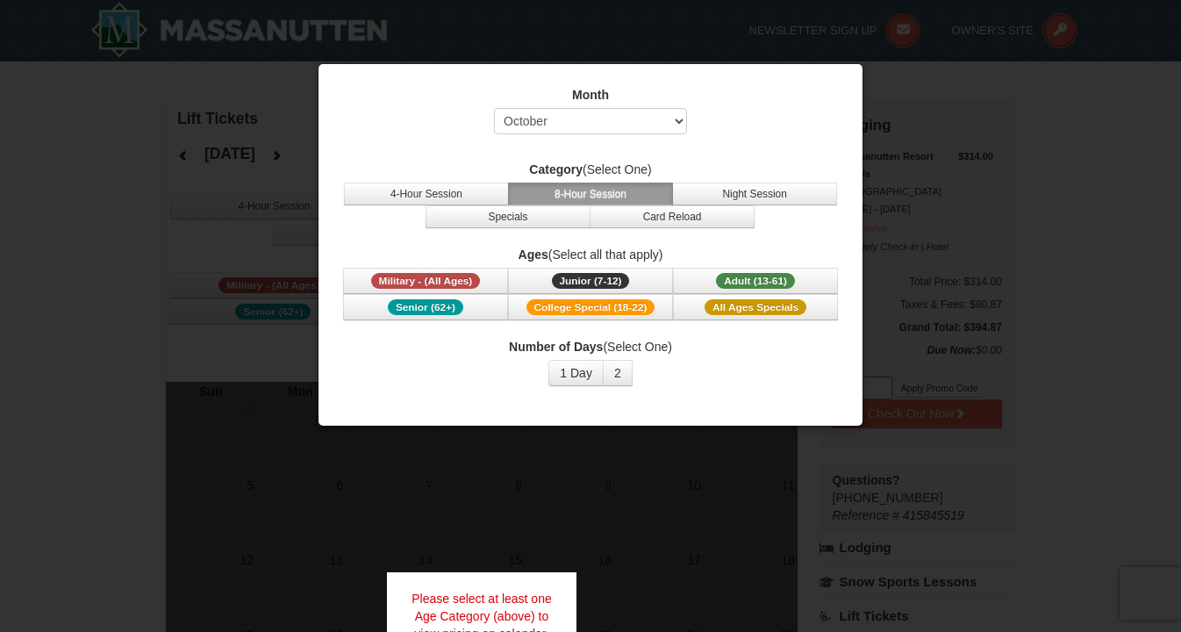
select select "10"
click at [434, 282] on span "Military - (All Ages)" at bounding box center [426, 281] width 110 height 16
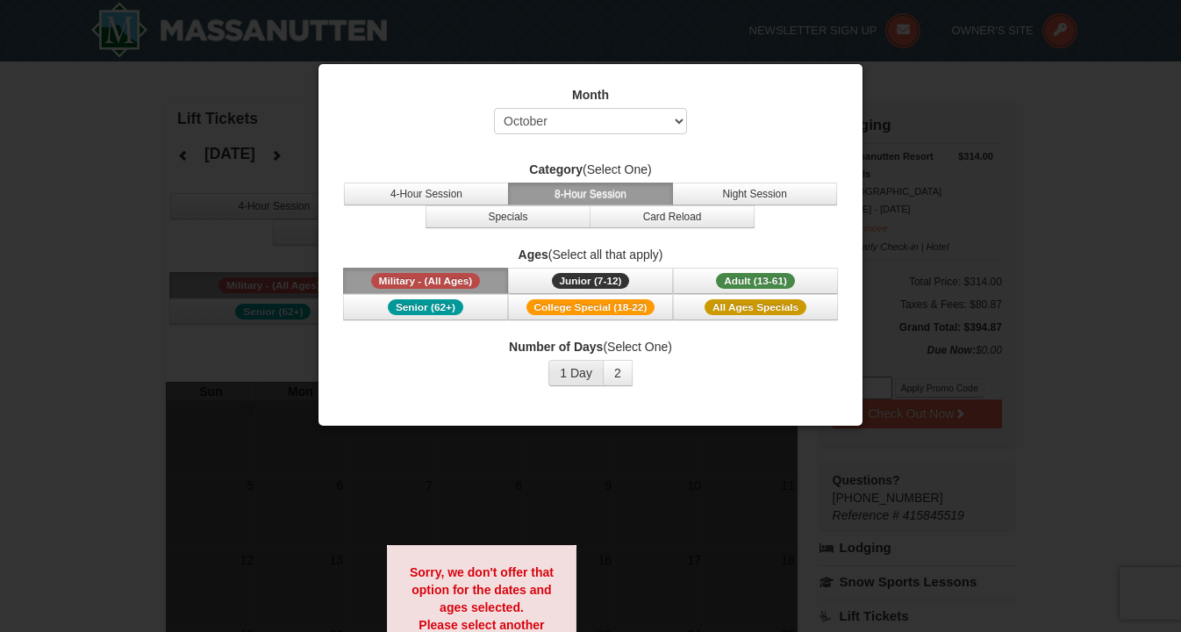
click at [568, 375] on button "1 Day" at bounding box center [575, 373] width 55 height 26
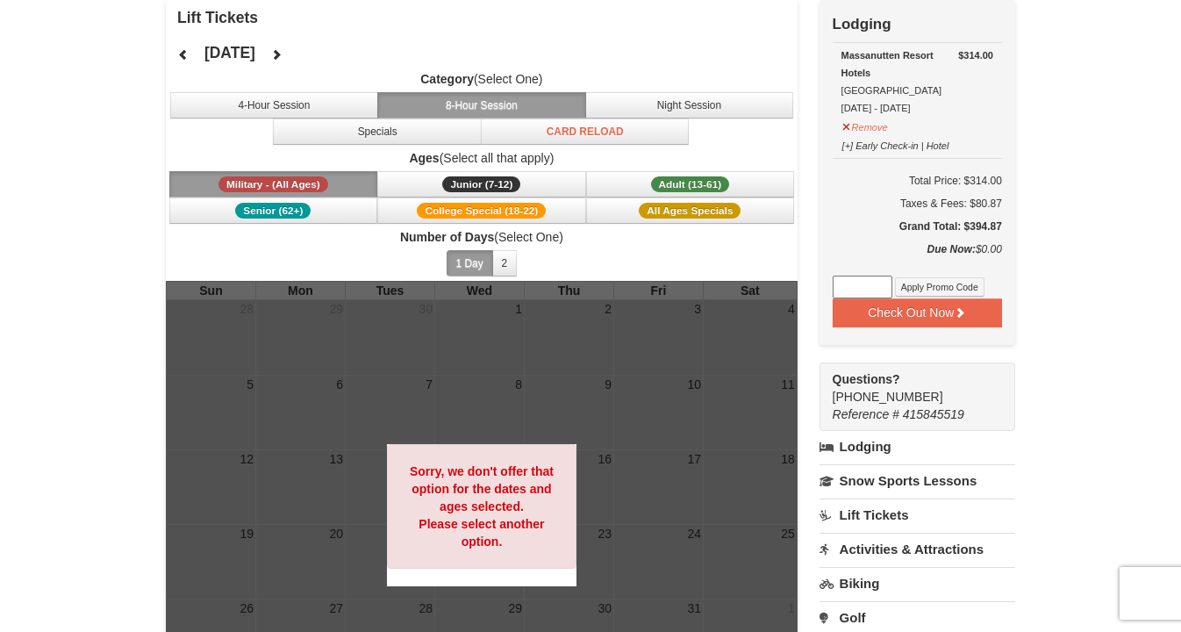
scroll to position [104, 0]
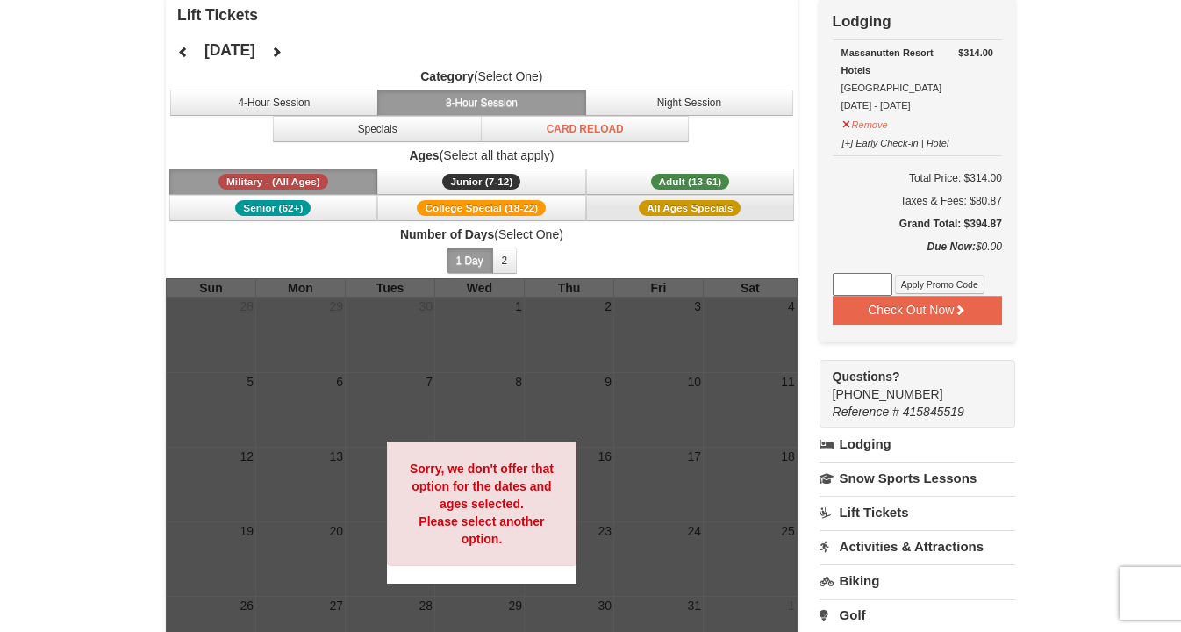
click at [711, 215] on span "All Ages Specials" at bounding box center [690, 208] width 102 height 16
click at [481, 184] on span "Junior (7-12)" at bounding box center [481, 182] width 78 height 16
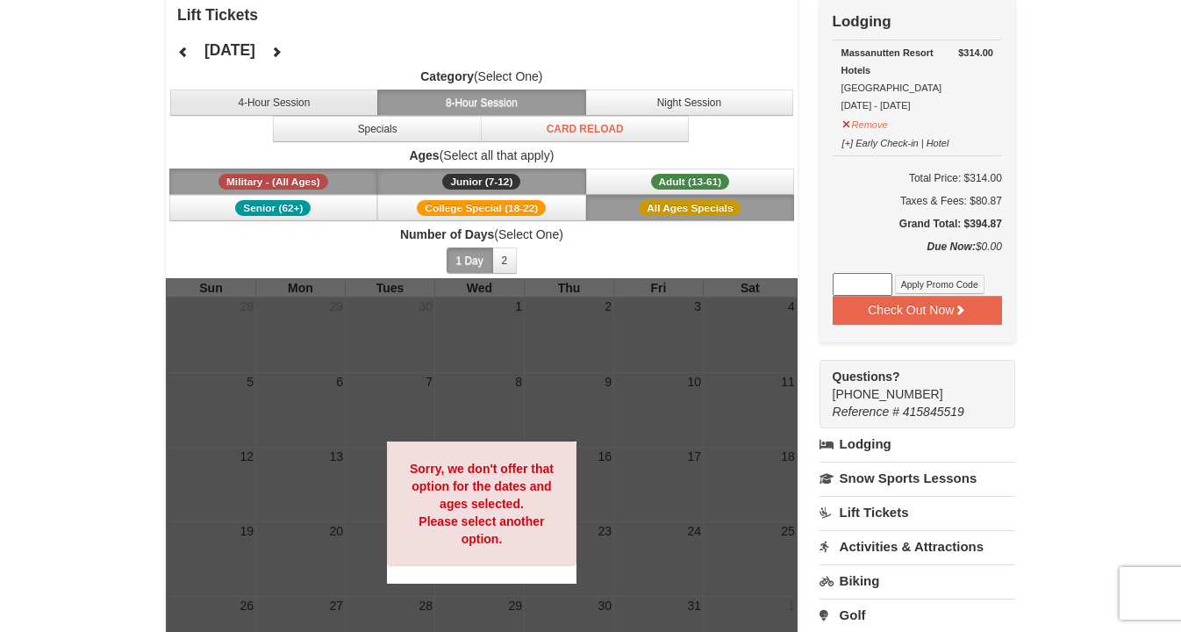
click at [322, 101] on button "4-Hour Session" at bounding box center [274, 102] width 209 height 26
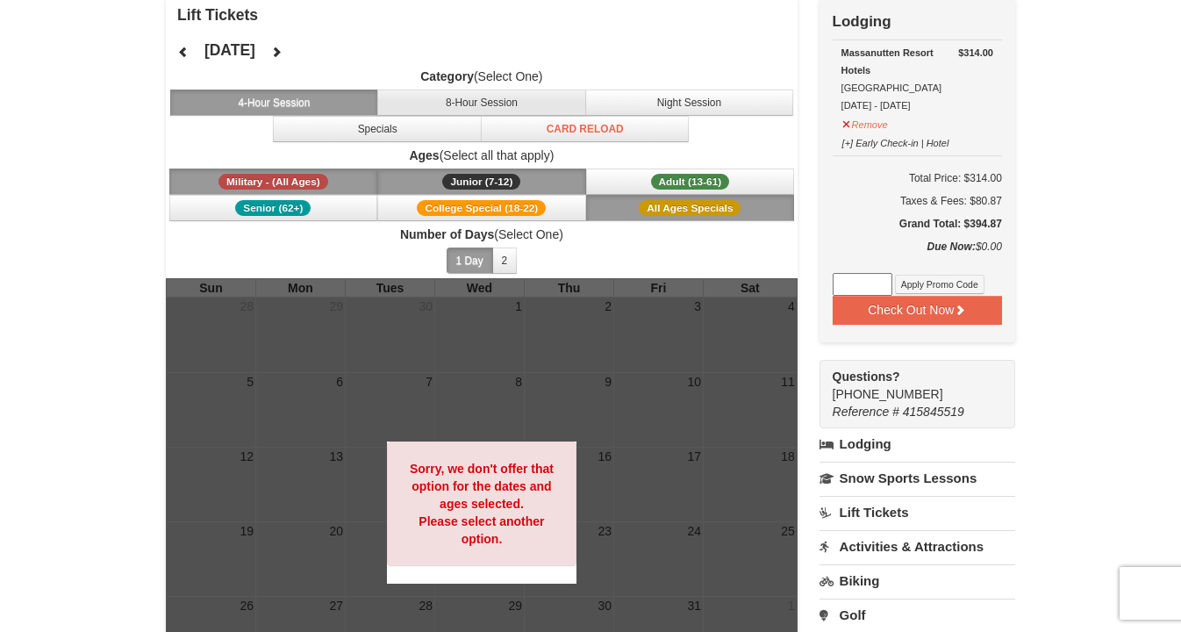
click at [493, 107] on button "8-Hour Session" at bounding box center [481, 102] width 209 height 26
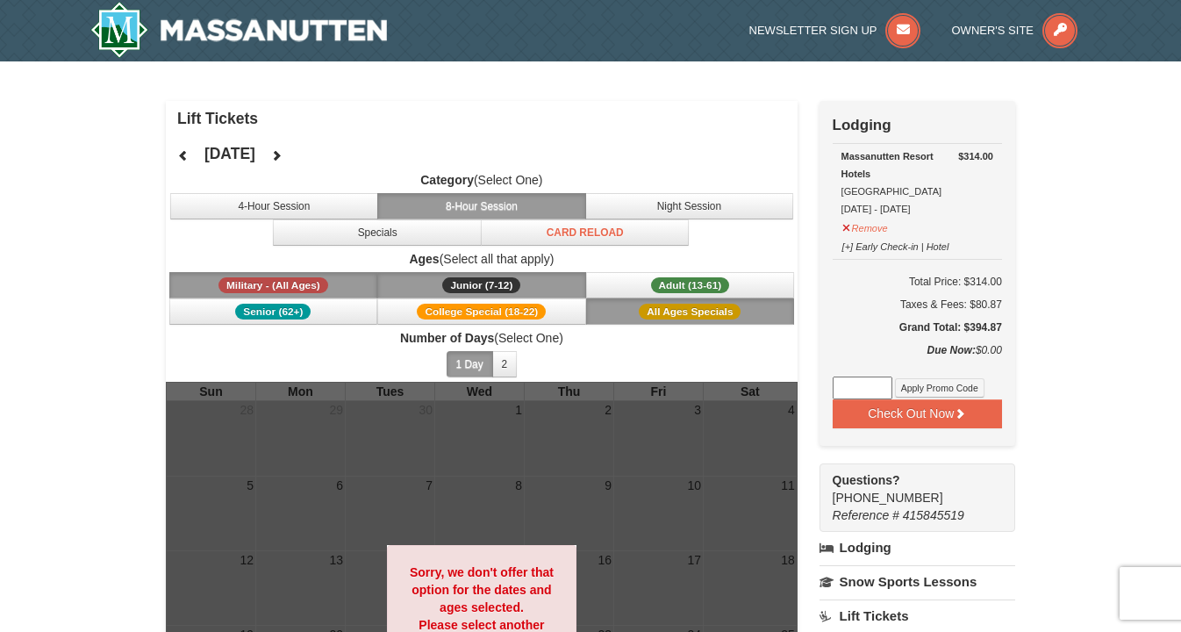
scroll to position [0, 0]
click at [281, 280] on span "Military - (All Ages)" at bounding box center [273, 285] width 110 height 16
click at [524, 281] on button "Junior (7-12) (7 - 12)" at bounding box center [481, 285] width 209 height 26
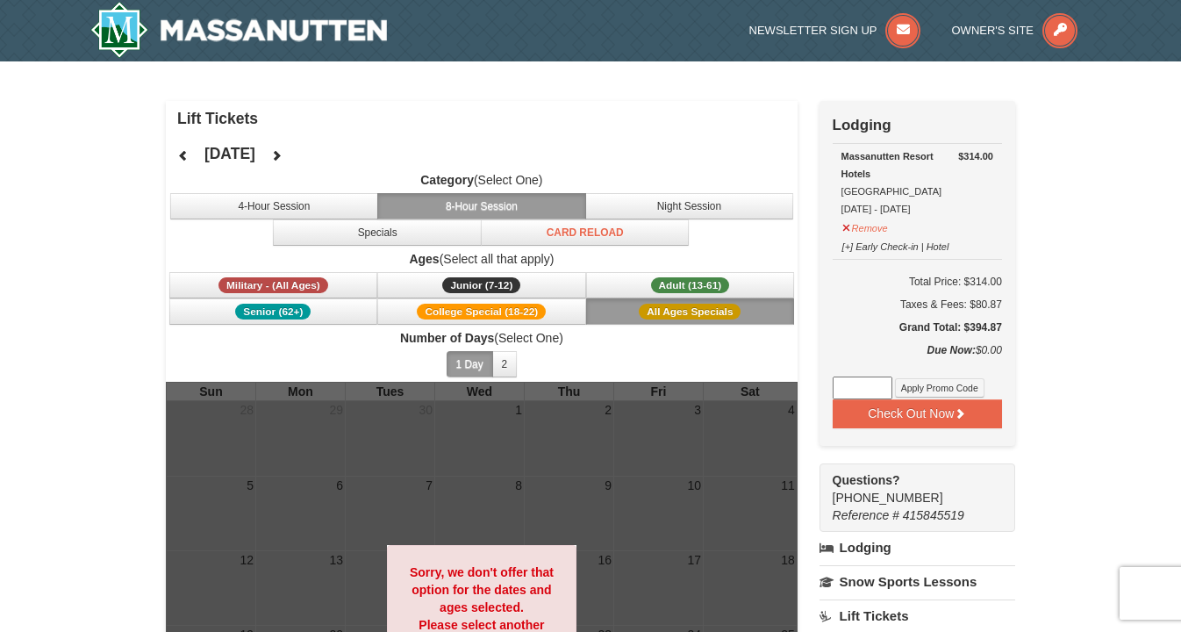
click at [606, 303] on button "All Ages Specials" at bounding box center [690, 311] width 209 height 26
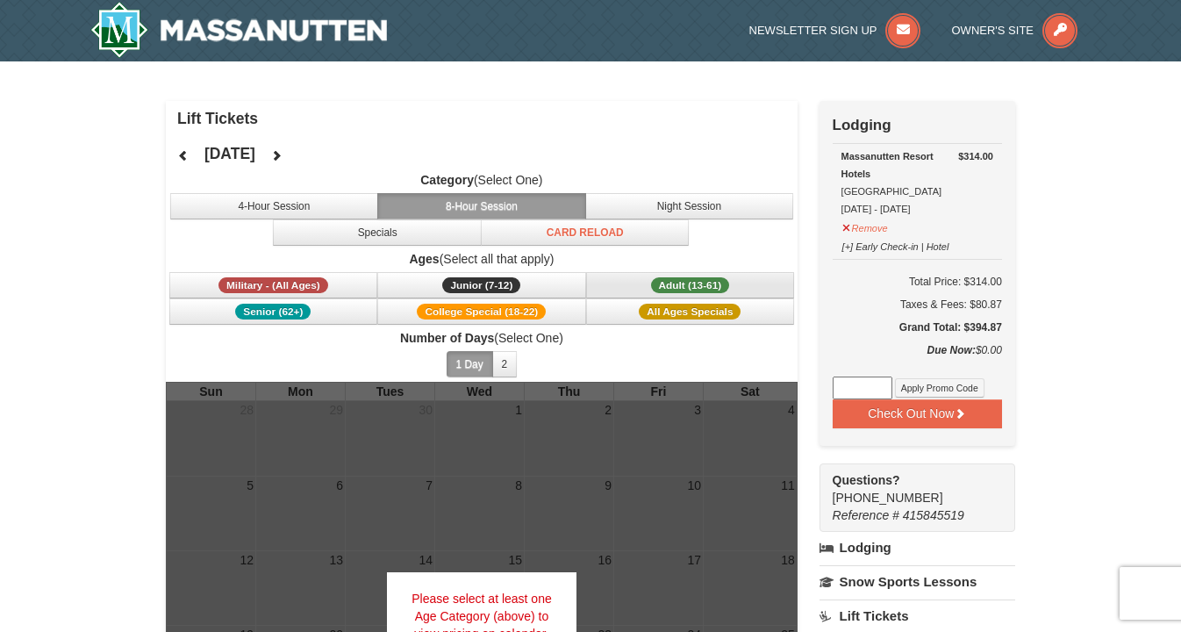
click at [660, 291] on span "Adult (13-61)" at bounding box center [690, 285] width 79 height 16
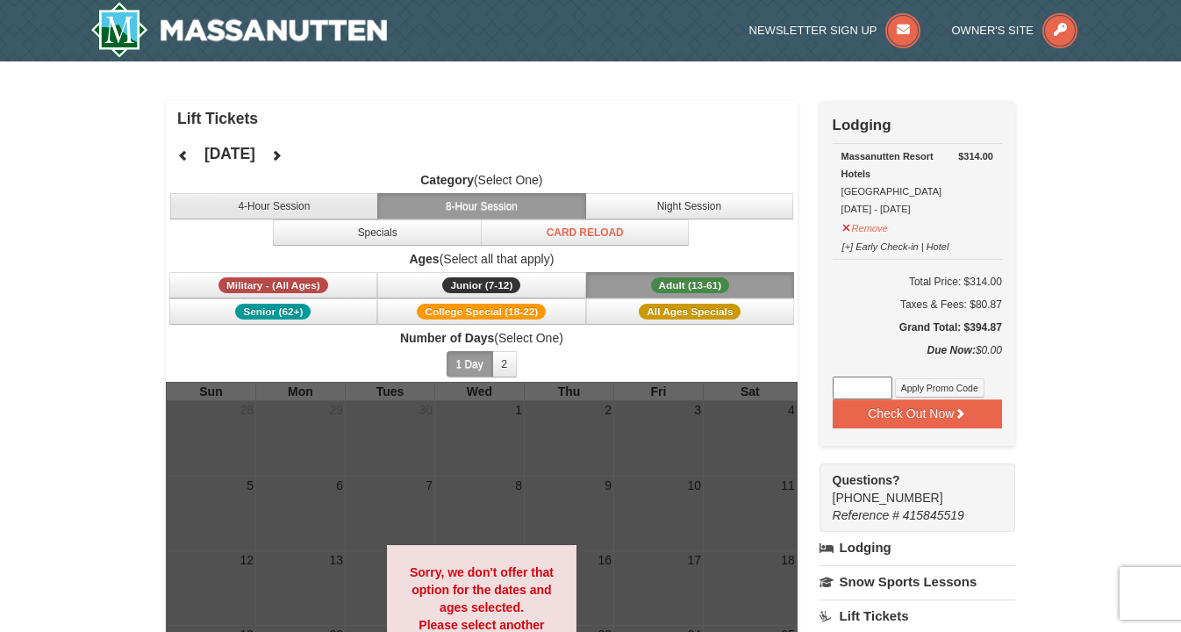
click at [289, 207] on button "4-Hour Session" at bounding box center [274, 206] width 209 height 26
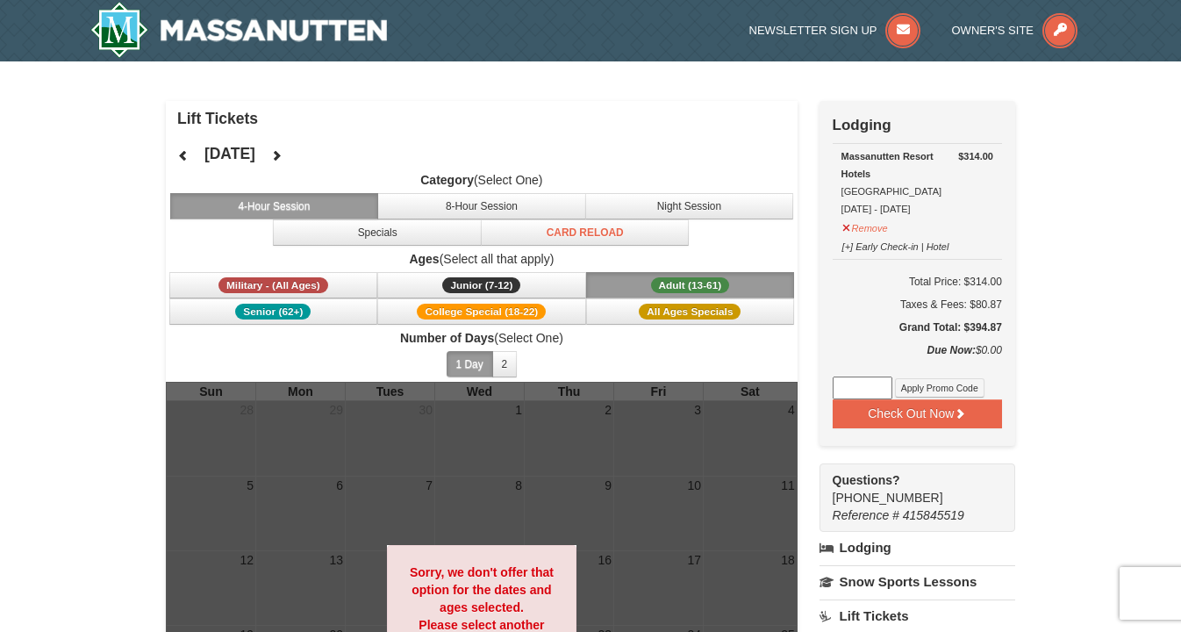
click at [690, 278] on span "Adult (13-61)" at bounding box center [690, 285] width 79 height 16
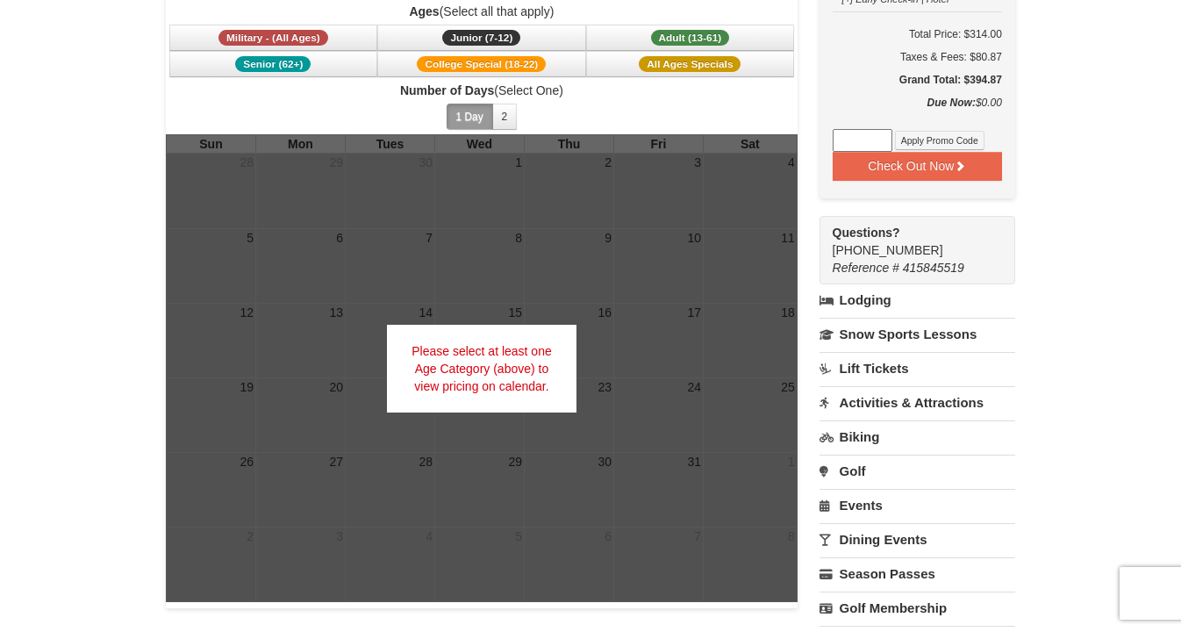
scroll to position [247, 0]
click at [920, 412] on link "Activities & Attractions" at bounding box center [917, 402] width 196 height 32
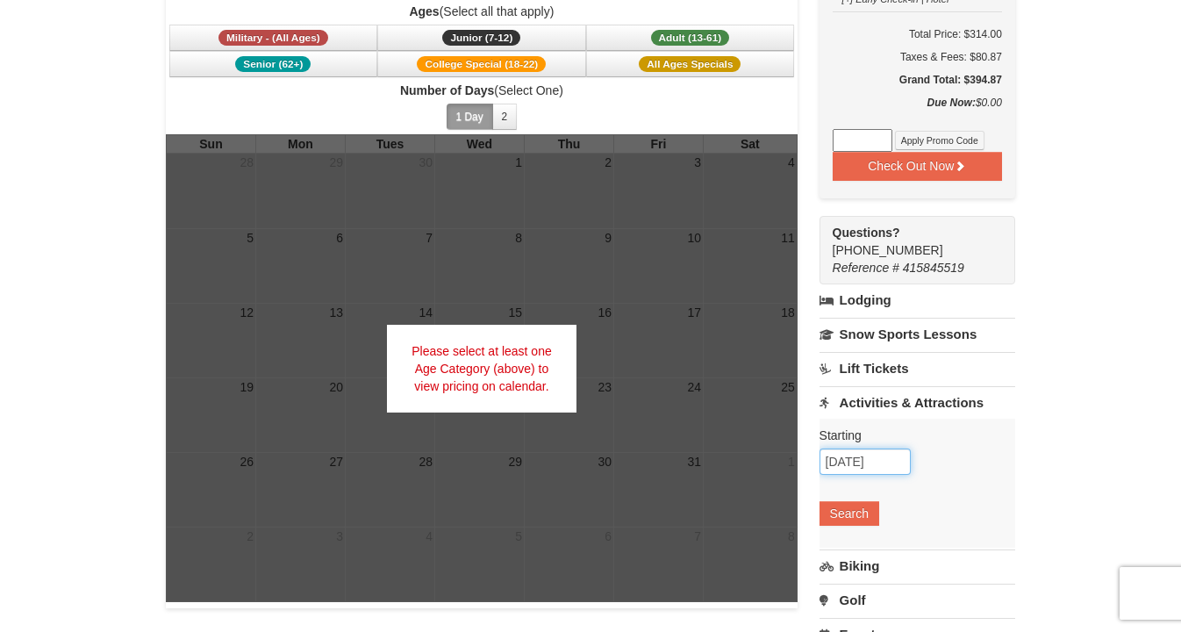
click at [875, 459] on input "09/02/2025" at bounding box center [864, 461] width 91 height 26
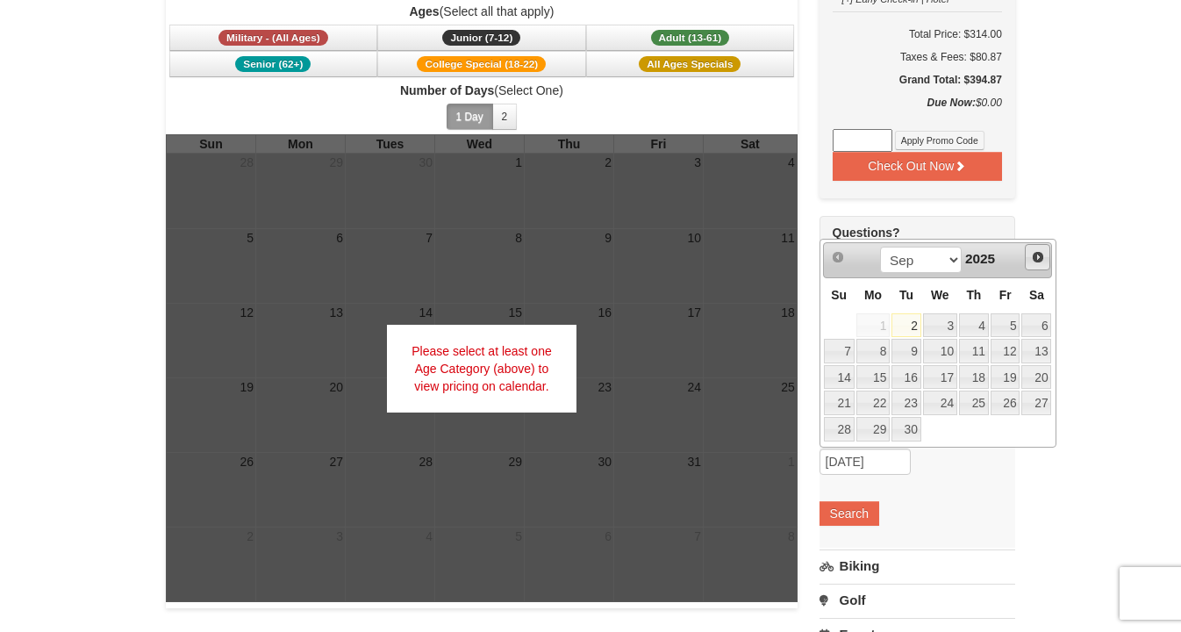
click at [1047, 259] on link "Next" at bounding box center [1038, 257] width 26 height 26
click at [847, 382] on link "12" at bounding box center [839, 377] width 31 height 25
type input "[DATE]"
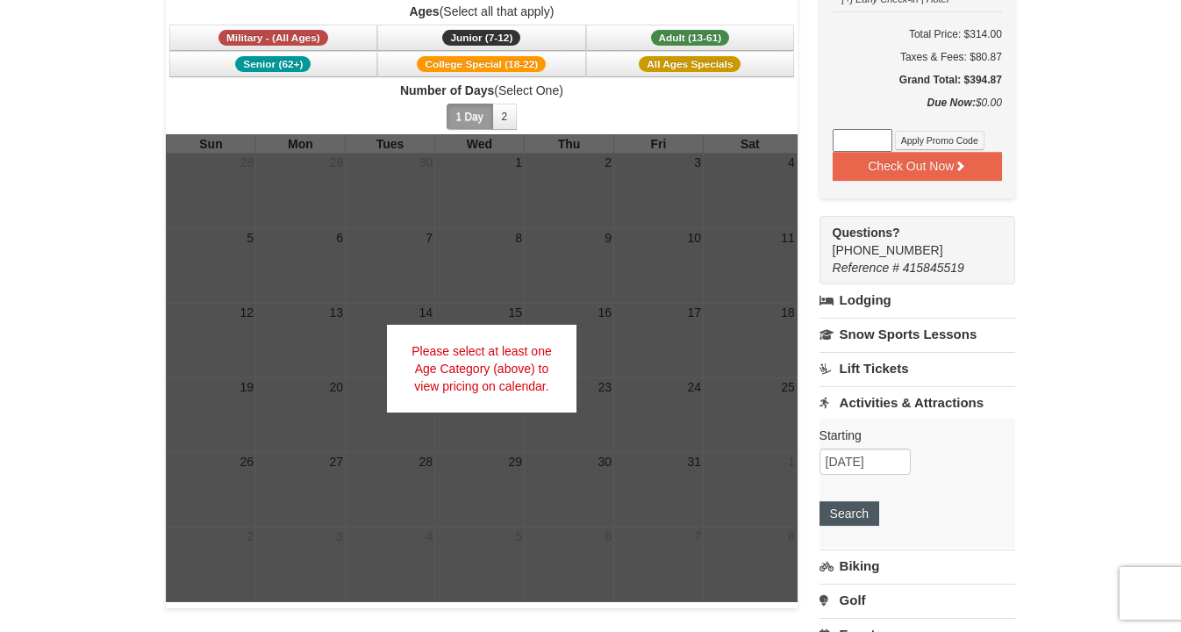
click at [853, 512] on button "Search" at bounding box center [849, 513] width 60 height 25
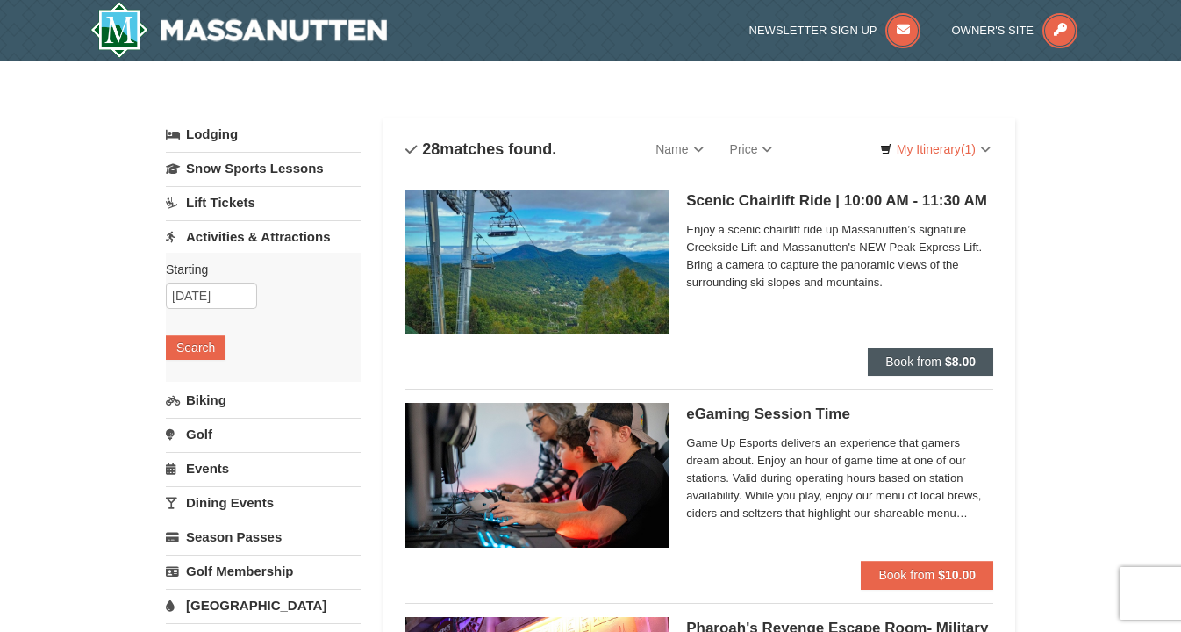
click at [936, 368] on span "Book from" at bounding box center [913, 361] width 56 height 14
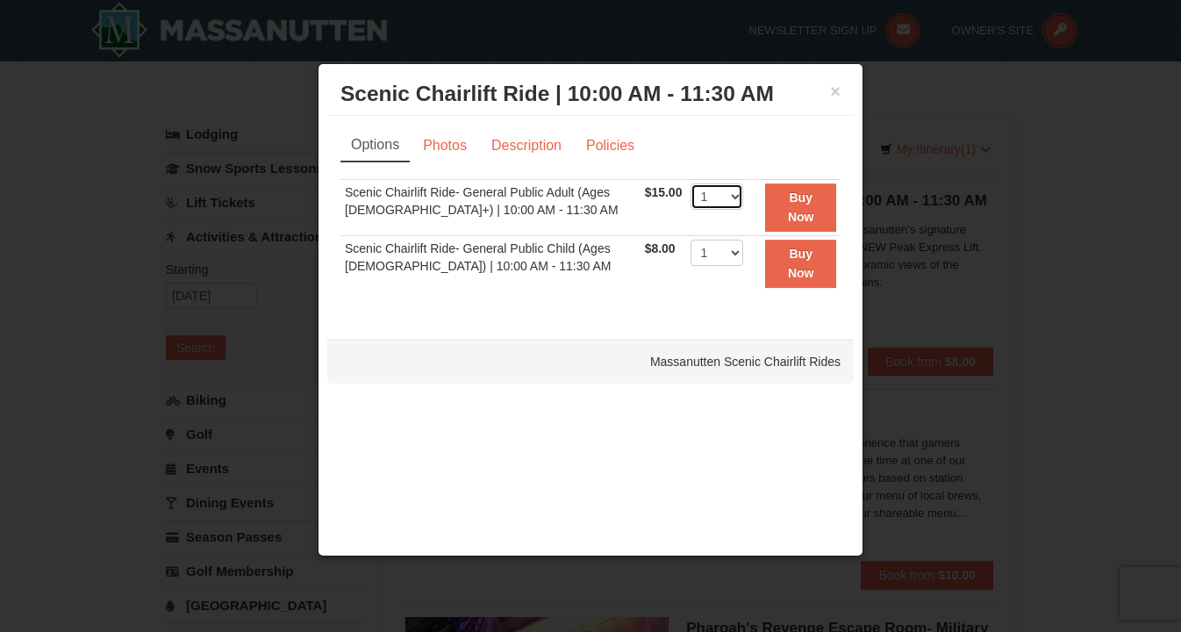
select select "2"
click at [806, 218] on strong "Buy Now" at bounding box center [801, 206] width 26 height 33
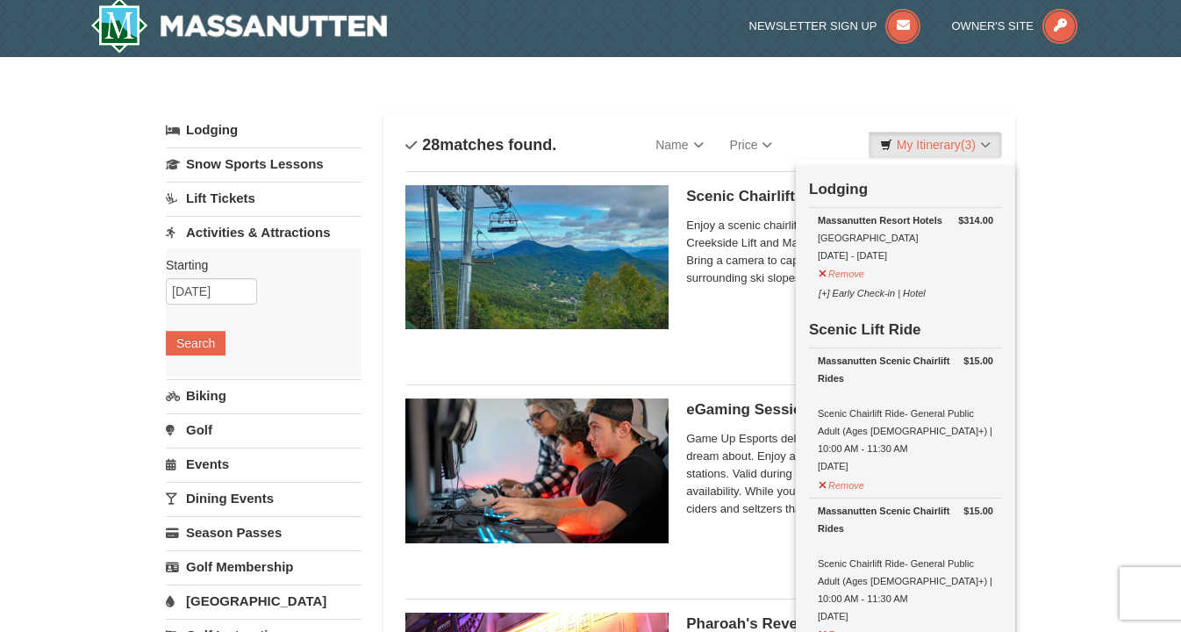
scroll to position [5, 0]
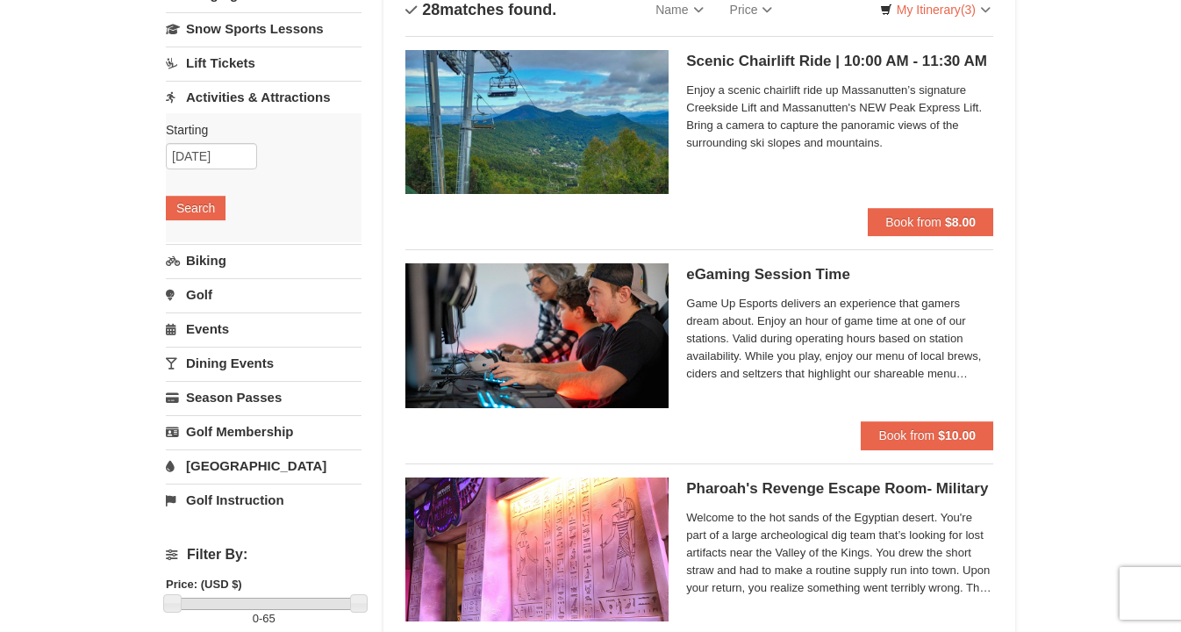
scroll to position [306, 0]
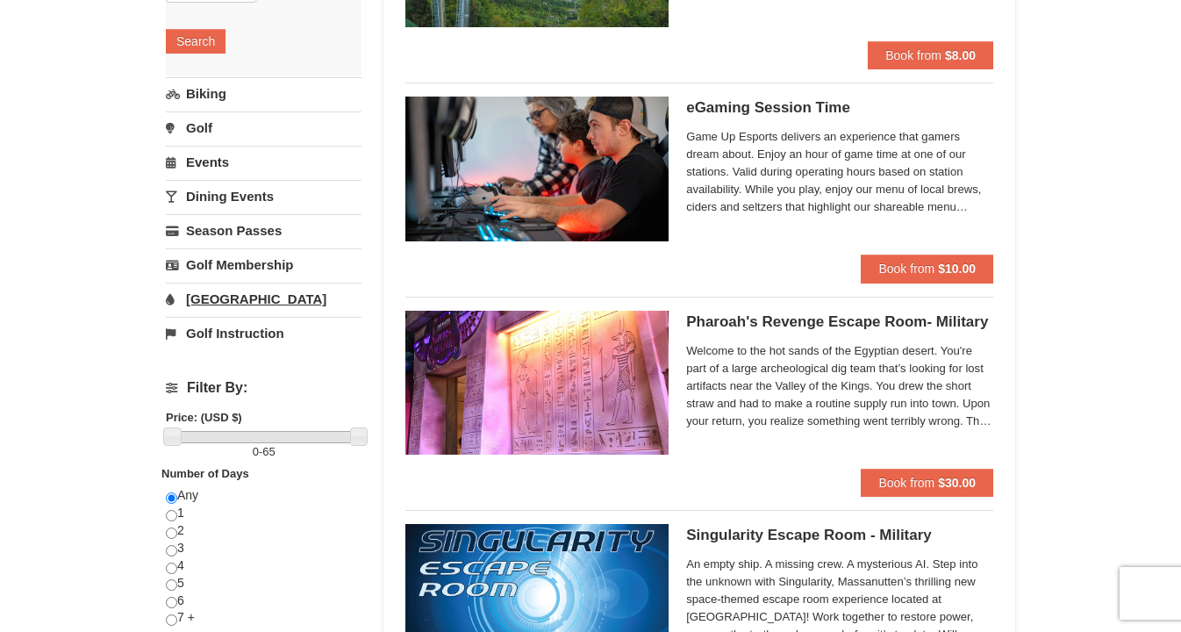
click at [199, 307] on link "[GEOGRAPHIC_DATA]" at bounding box center [264, 298] width 196 height 32
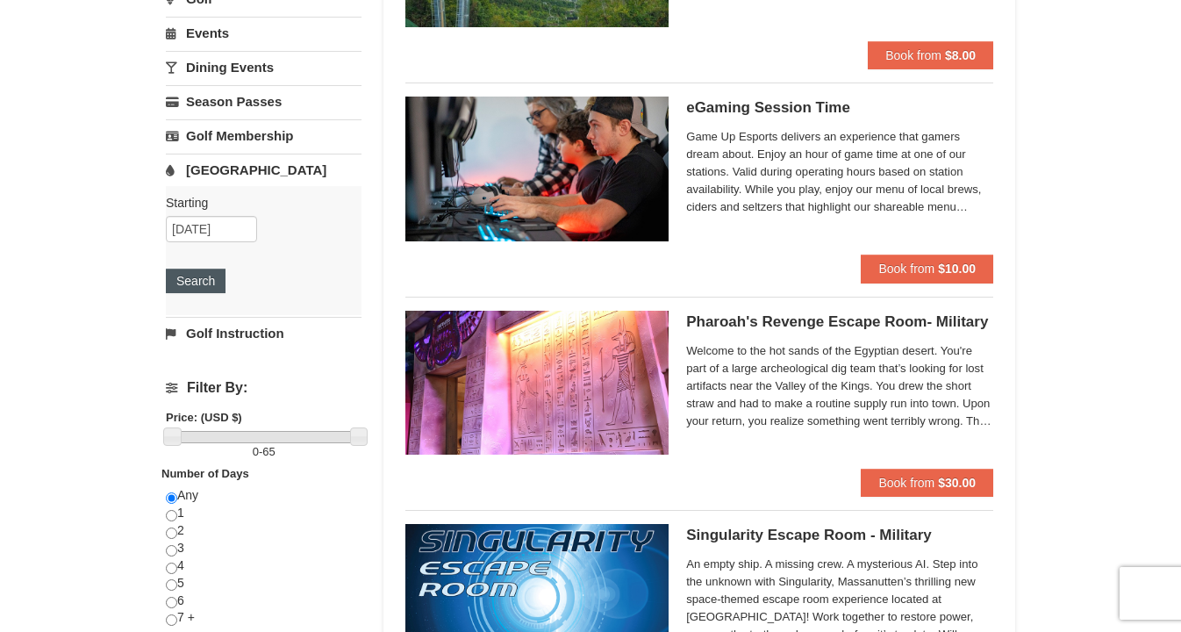
click at [191, 285] on button "Search" at bounding box center [196, 280] width 60 height 25
